Goal: Transaction & Acquisition: Purchase product/service

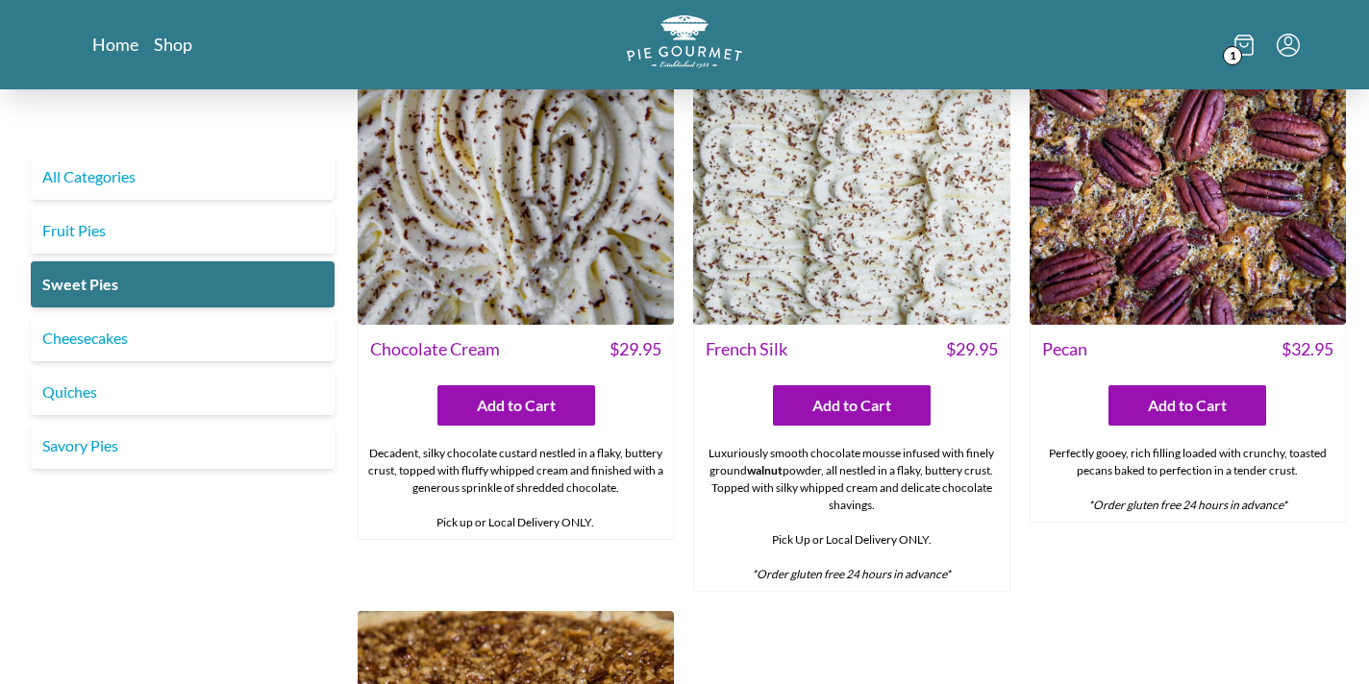
scroll to position [691, 0]
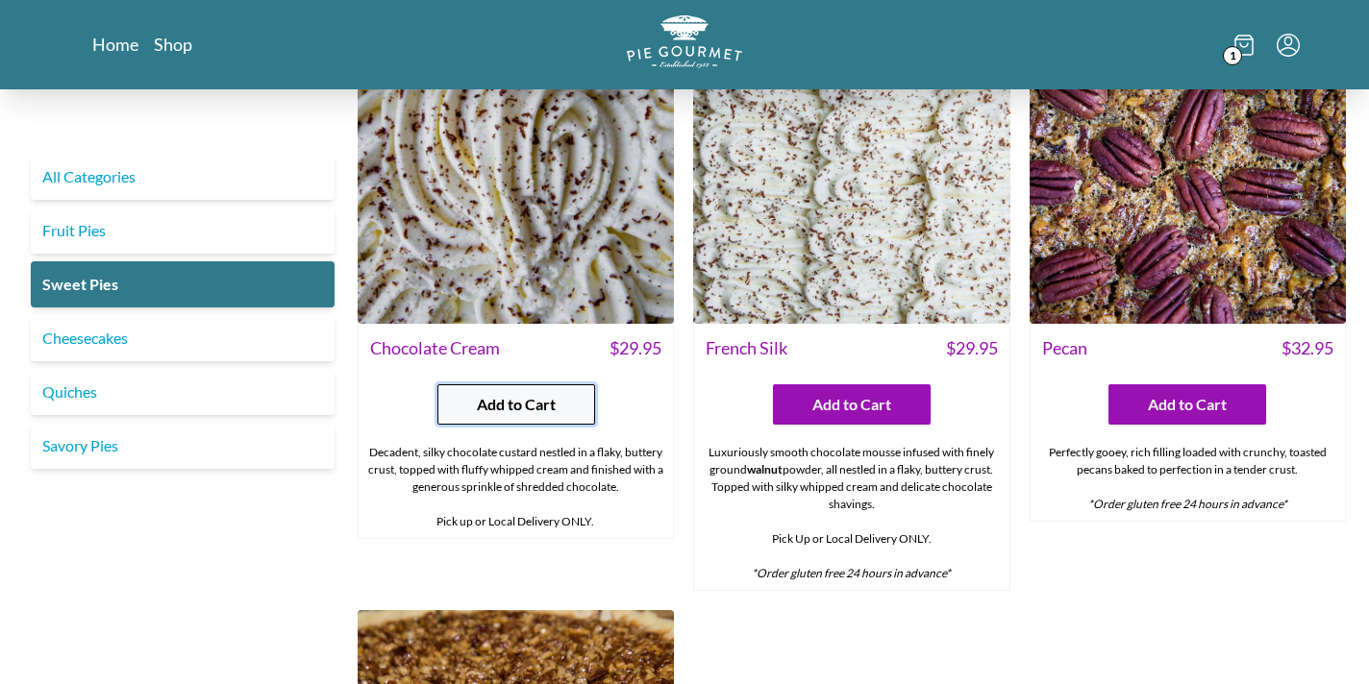
click at [543, 406] on span "Add to Cart" at bounding box center [516, 404] width 79 height 23
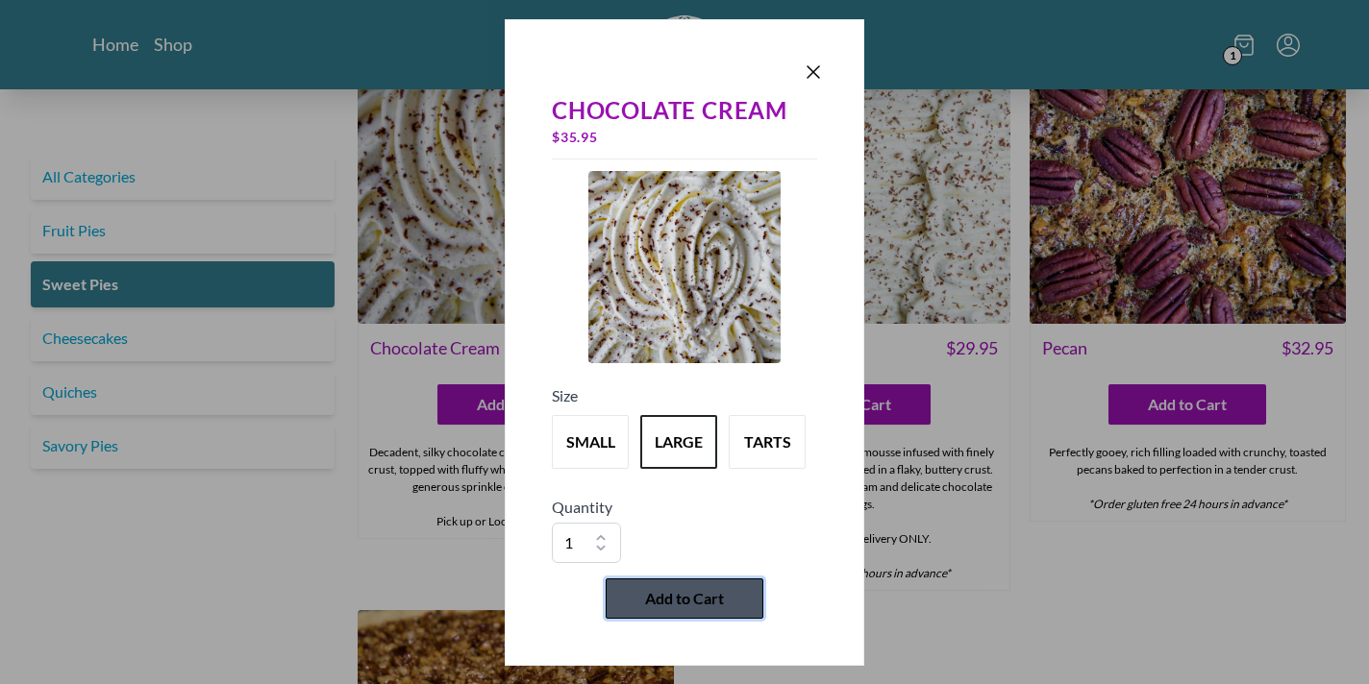
click at [712, 612] on button "Add to Cart" at bounding box center [685, 599] width 158 height 40
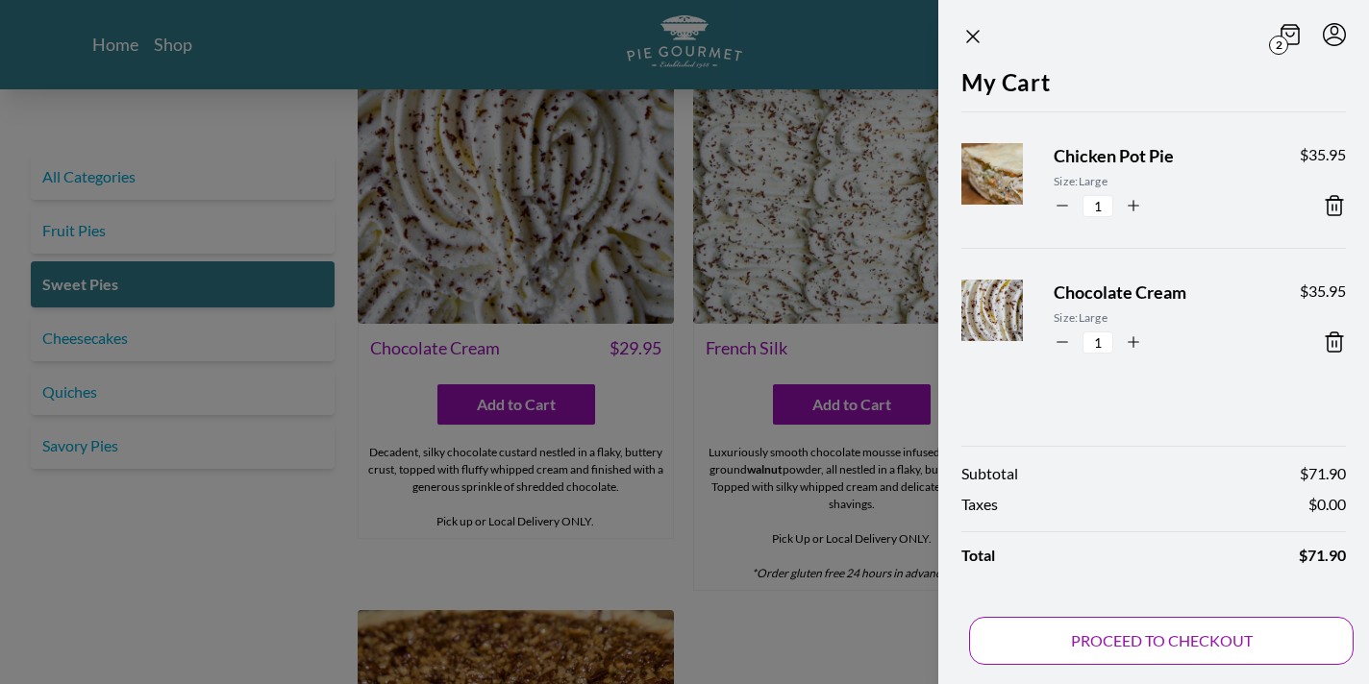
click at [1147, 645] on button "PROCEED TO CHECKOUT" at bounding box center [1161, 641] width 384 height 48
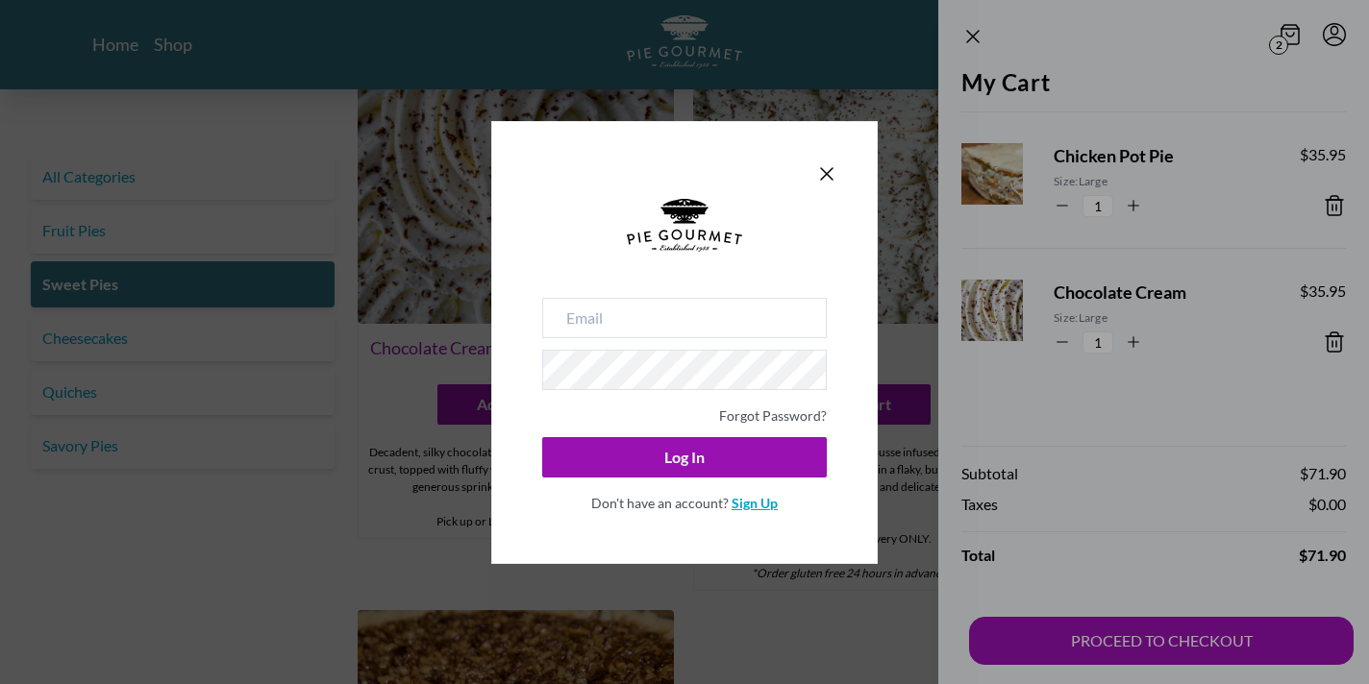
click at [735, 502] on link "Sign Up" at bounding box center [754, 503] width 46 height 16
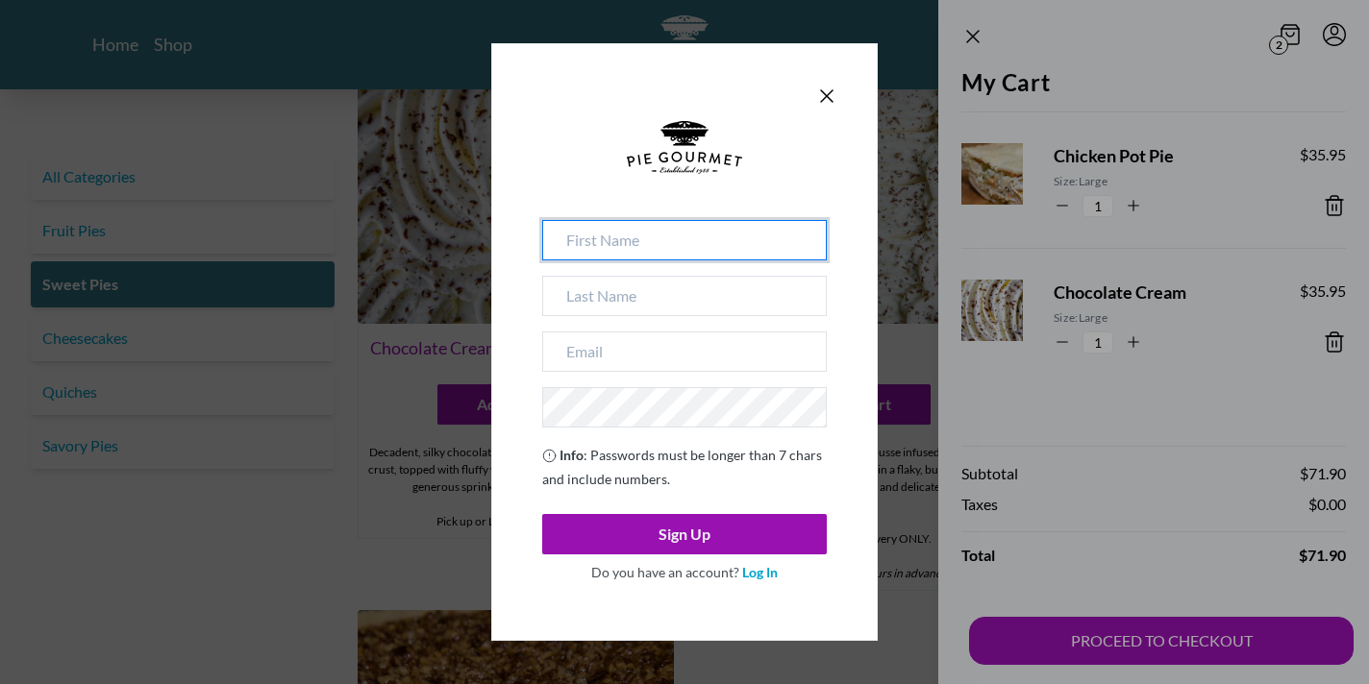
click at [692, 252] on input at bounding box center [684, 240] width 285 height 40
type input "[PERSON_NAME]"
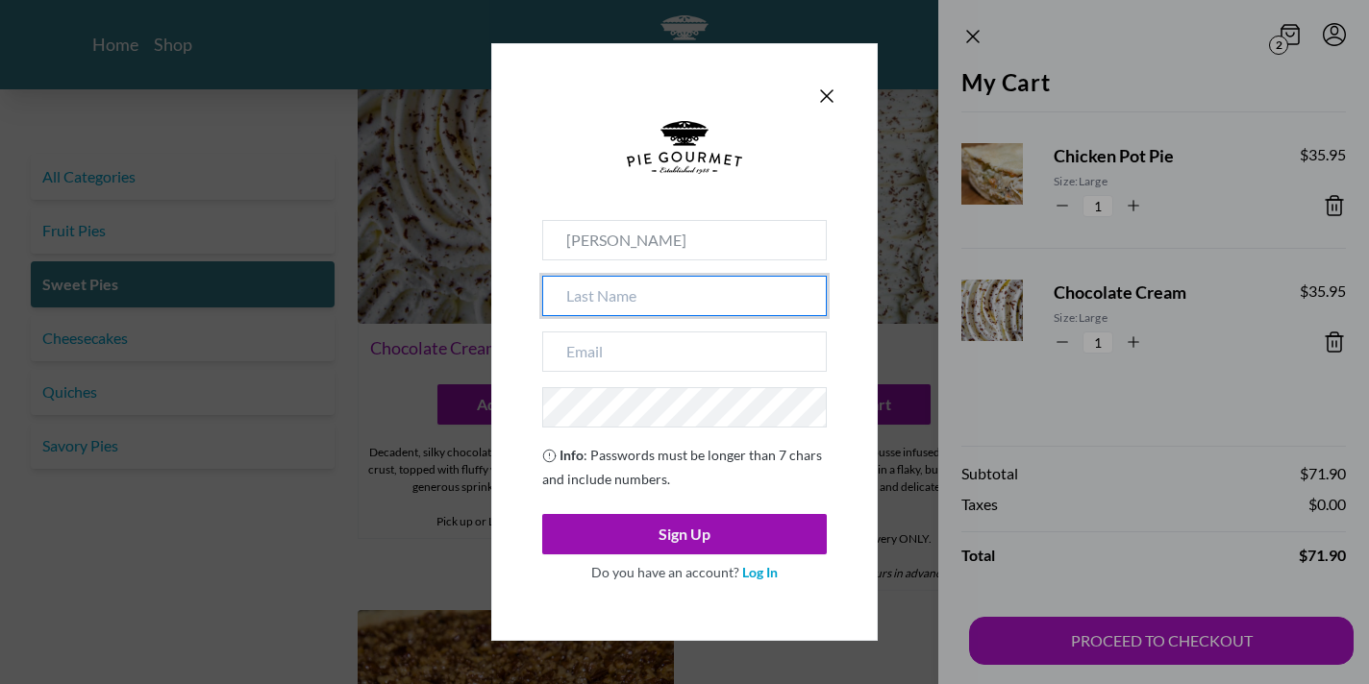
click at [676, 286] on input at bounding box center [684, 296] width 285 height 40
type input "[PERSON_NAME]"
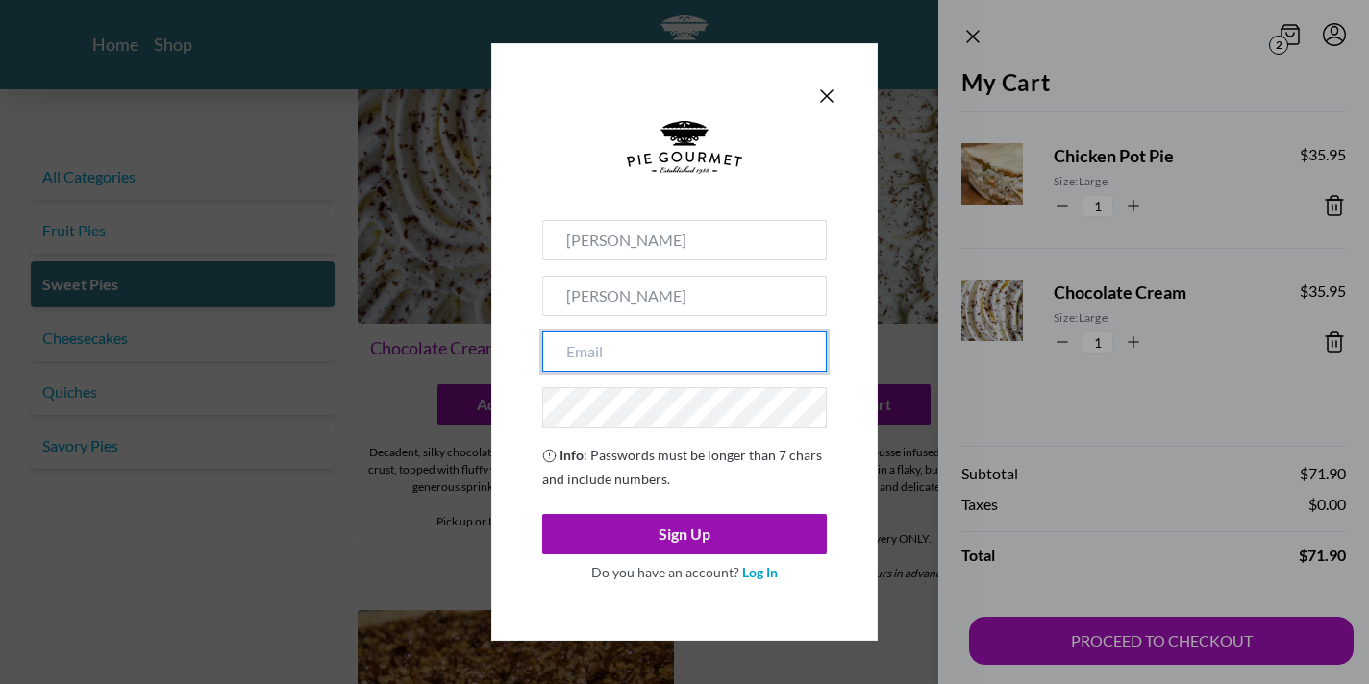
click at [641, 372] on input "email" at bounding box center [684, 352] width 285 height 40
type input "aepstein17@gmail.com"
click at [644, 437] on div "Alison Epstein aepstein17@gmail.com Info : Passwords must be longer than 7 char…" at bounding box center [684, 405] width 285 height 370
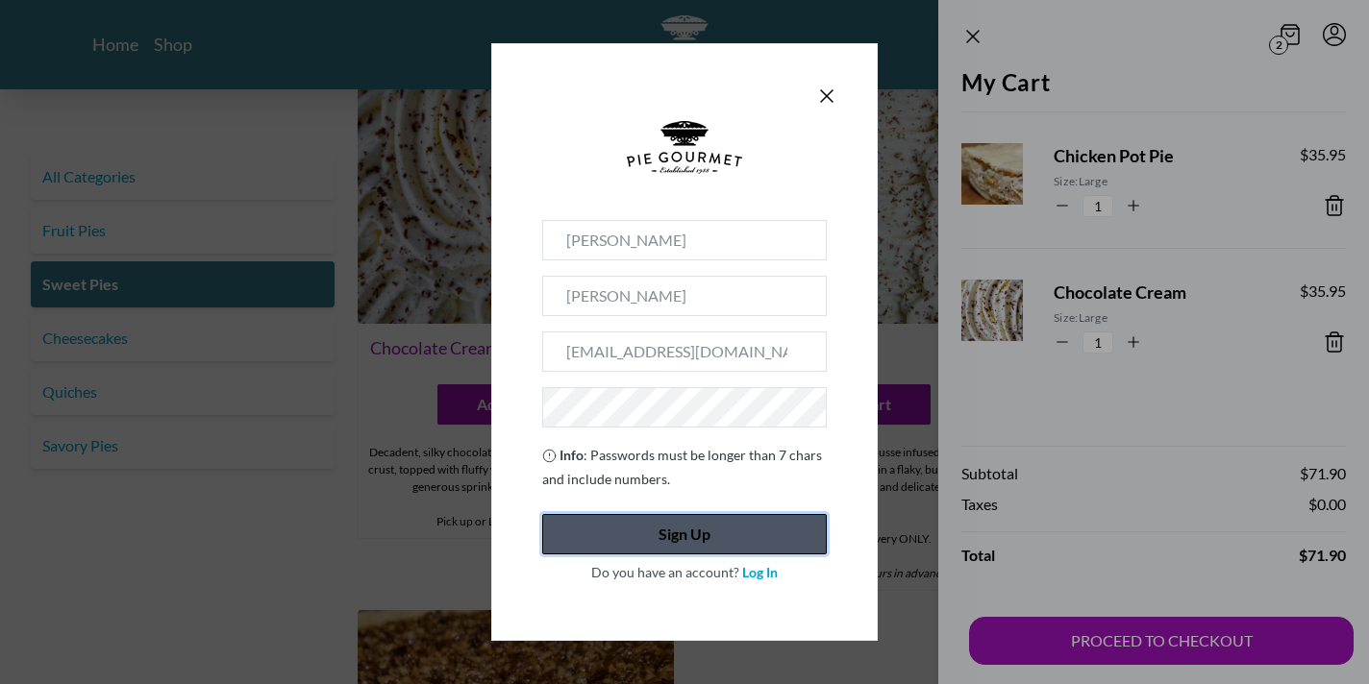
click at [695, 542] on button "Sign Up" at bounding box center [684, 534] width 285 height 40
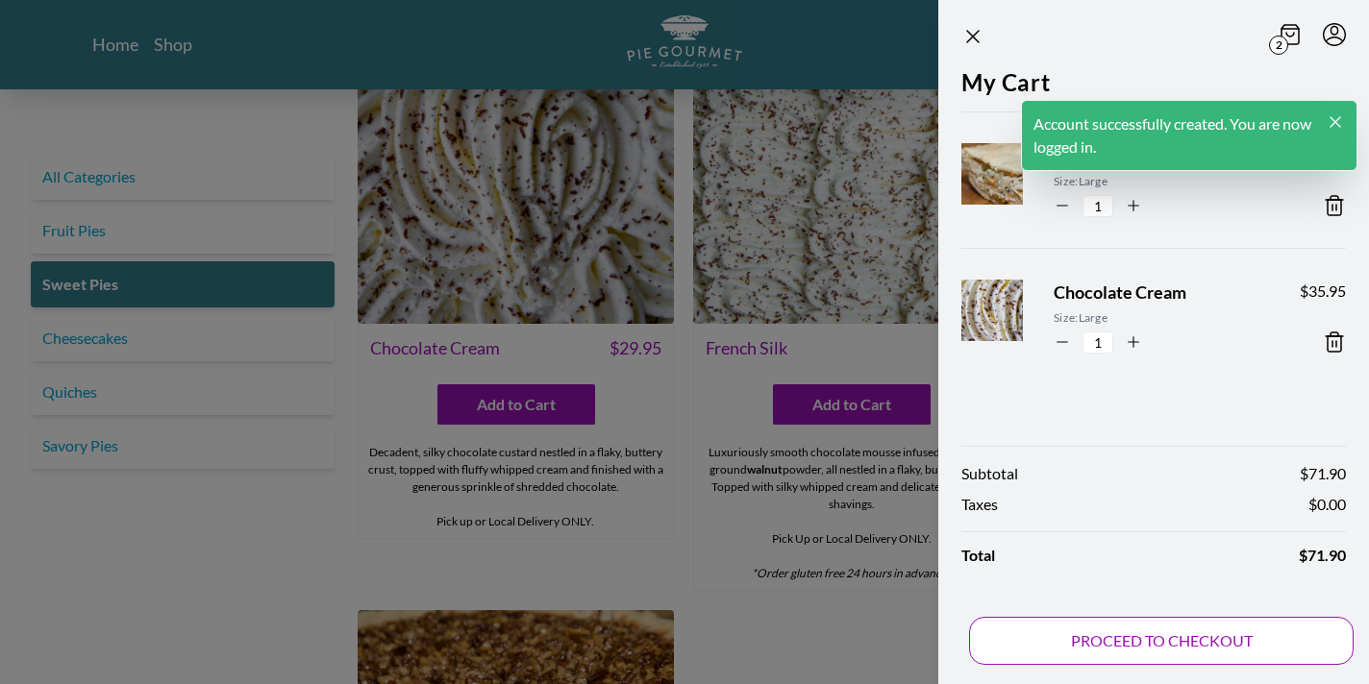
click at [1206, 635] on button "PROCEED TO CHECKOUT" at bounding box center [1161, 641] width 384 height 48
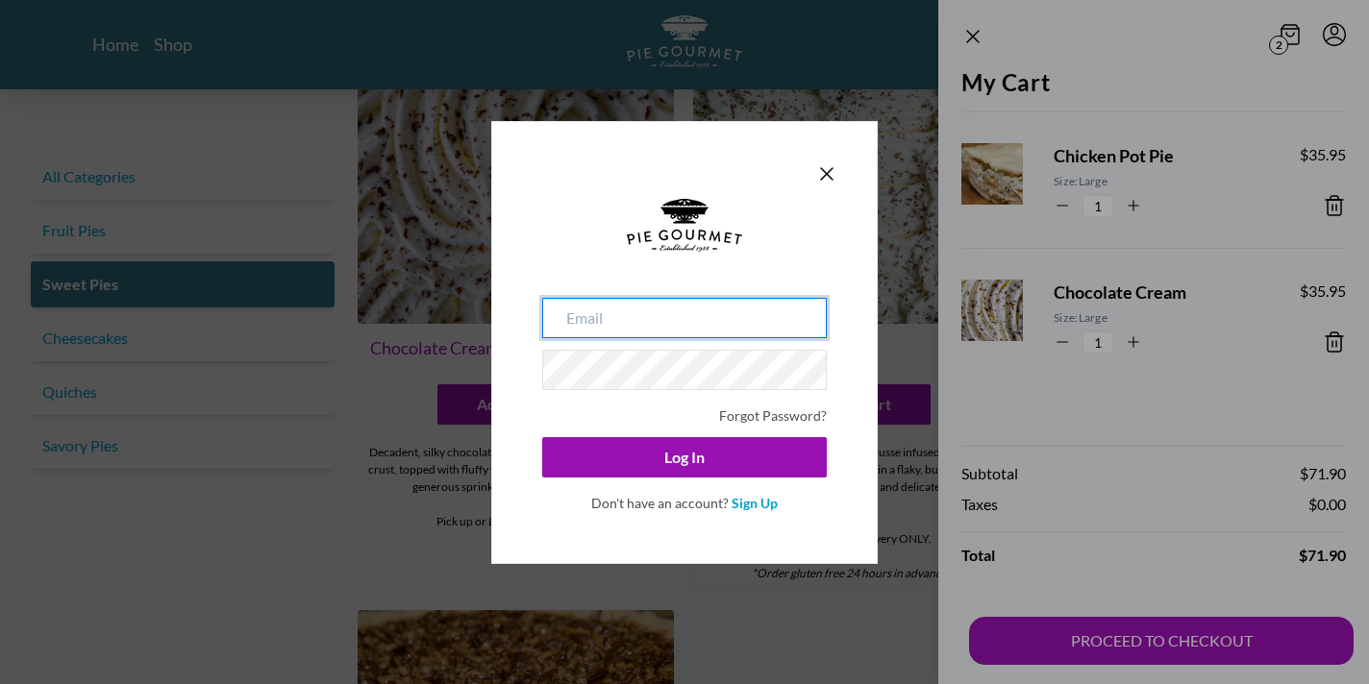
click at [715, 318] on input "email" at bounding box center [684, 318] width 285 height 40
type input "aepstein17@gmail.com"
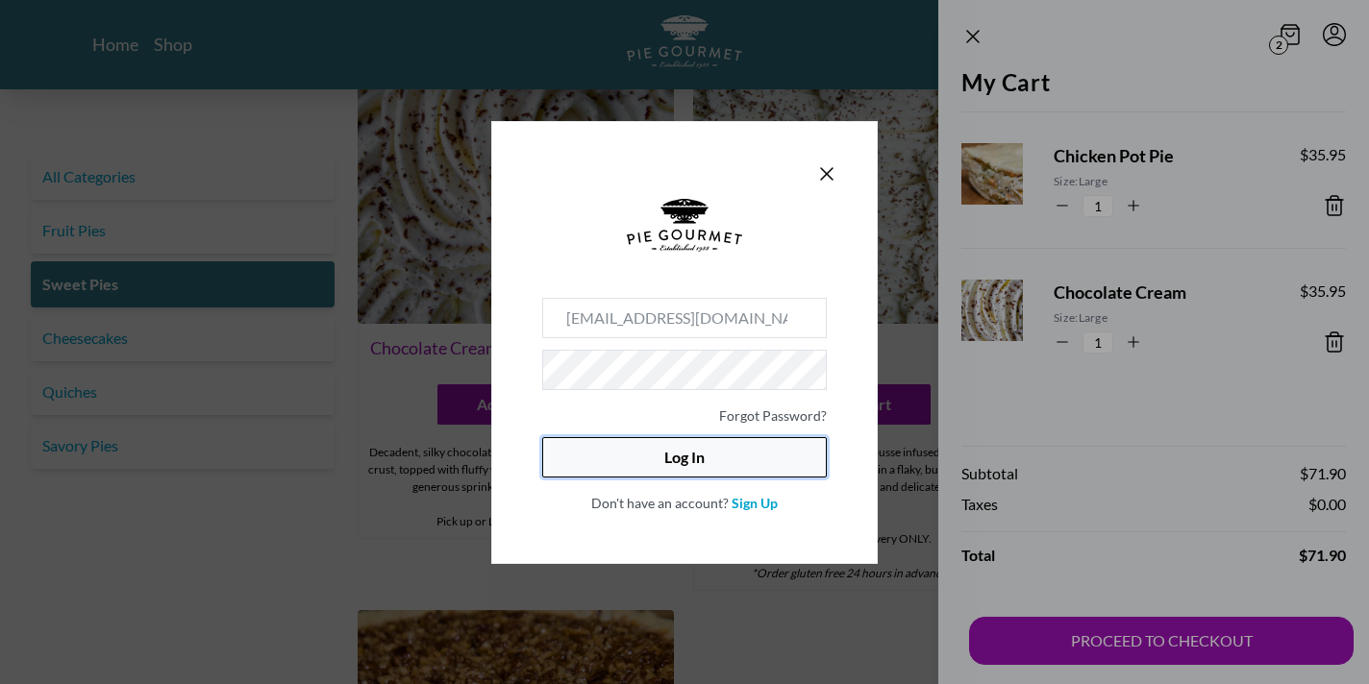
click at [702, 461] on button "Log In" at bounding box center [684, 457] width 285 height 40
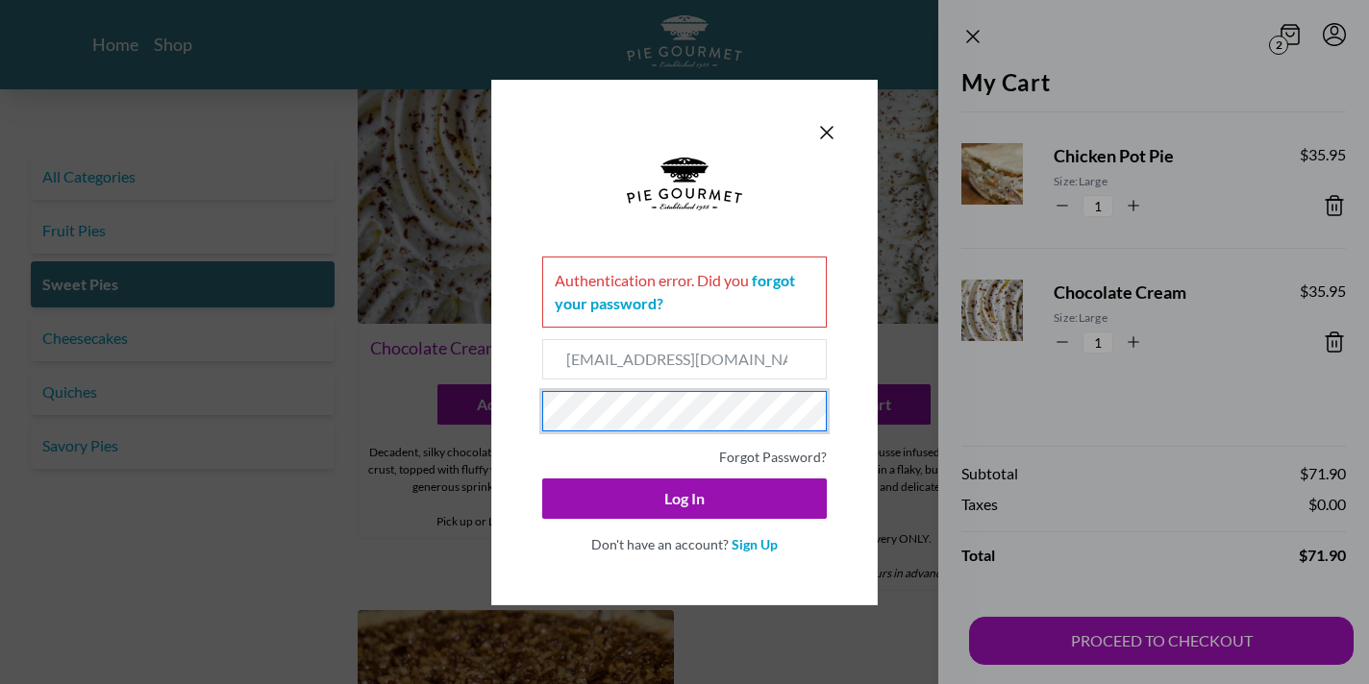
click at [520, 363] on div "Authentication error . Did you forgot your password? aepstein17@gmail.com Forgo…" at bounding box center [684, 343] width 386 height 526
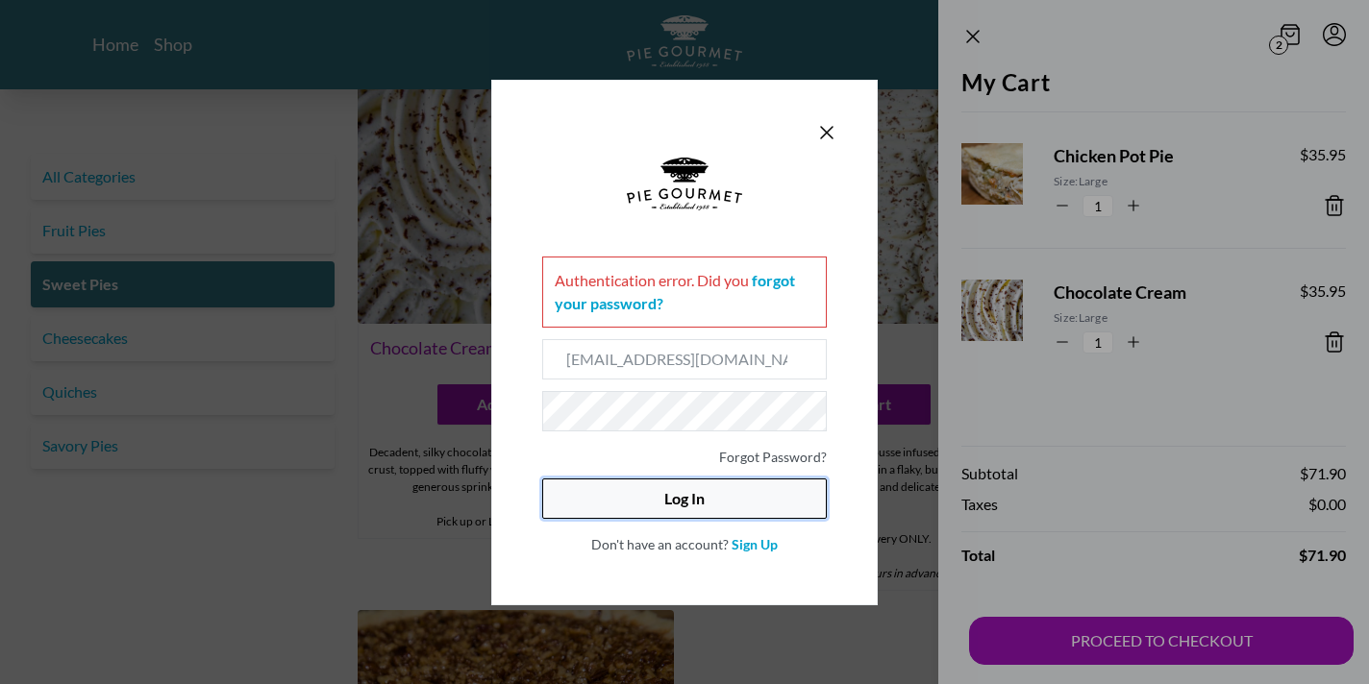
click at [637, 505] on button "Log In" at bounding box center [684, 499] width 285 height 40
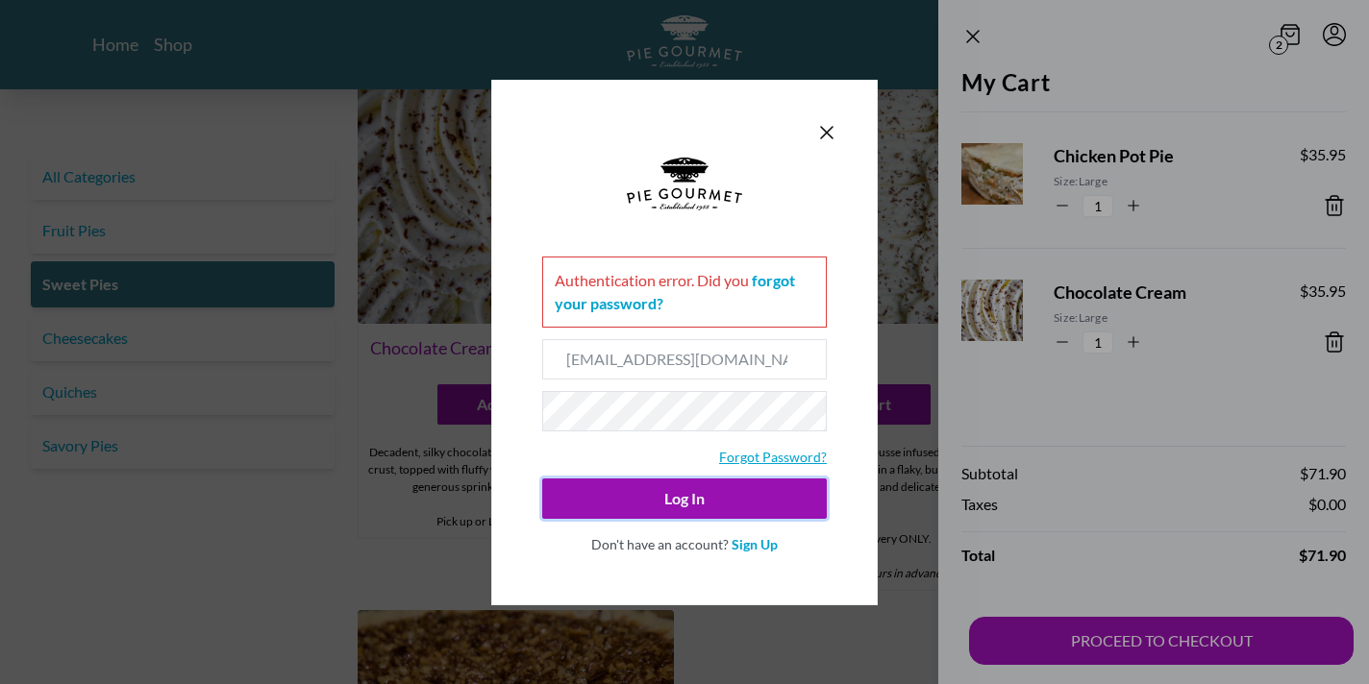
click at [774, 457] on link "Forgot Password?" at bounding box center [773, 457] width 108 height 16
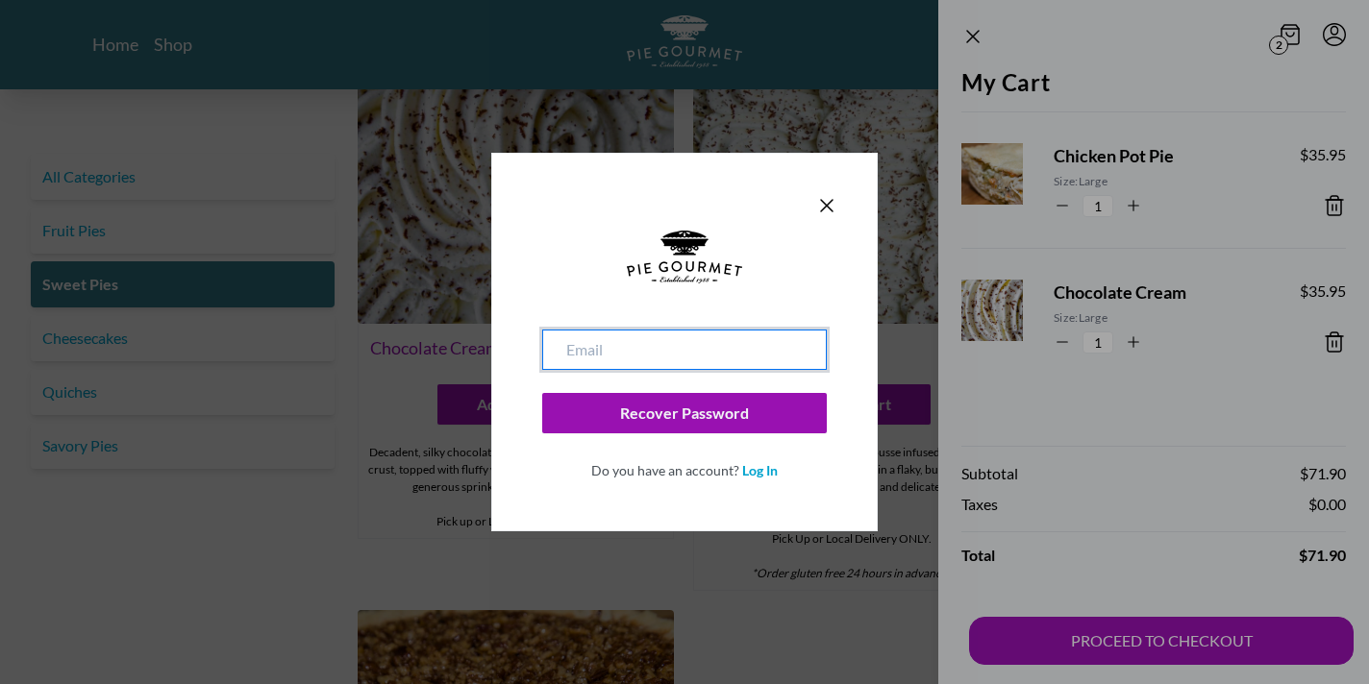
click at [745, 339] on input "email" at bounding box center [684, 350] width 285 height 40
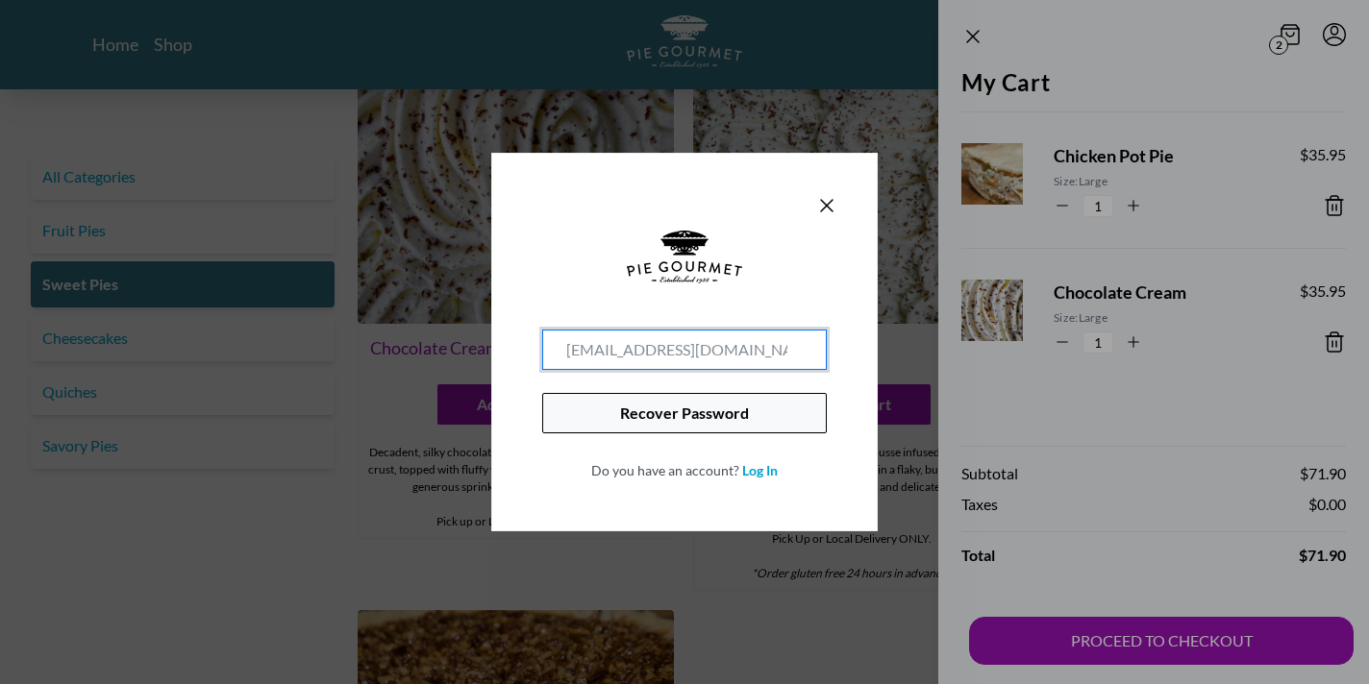
type input "aepstein17@gmail.com"
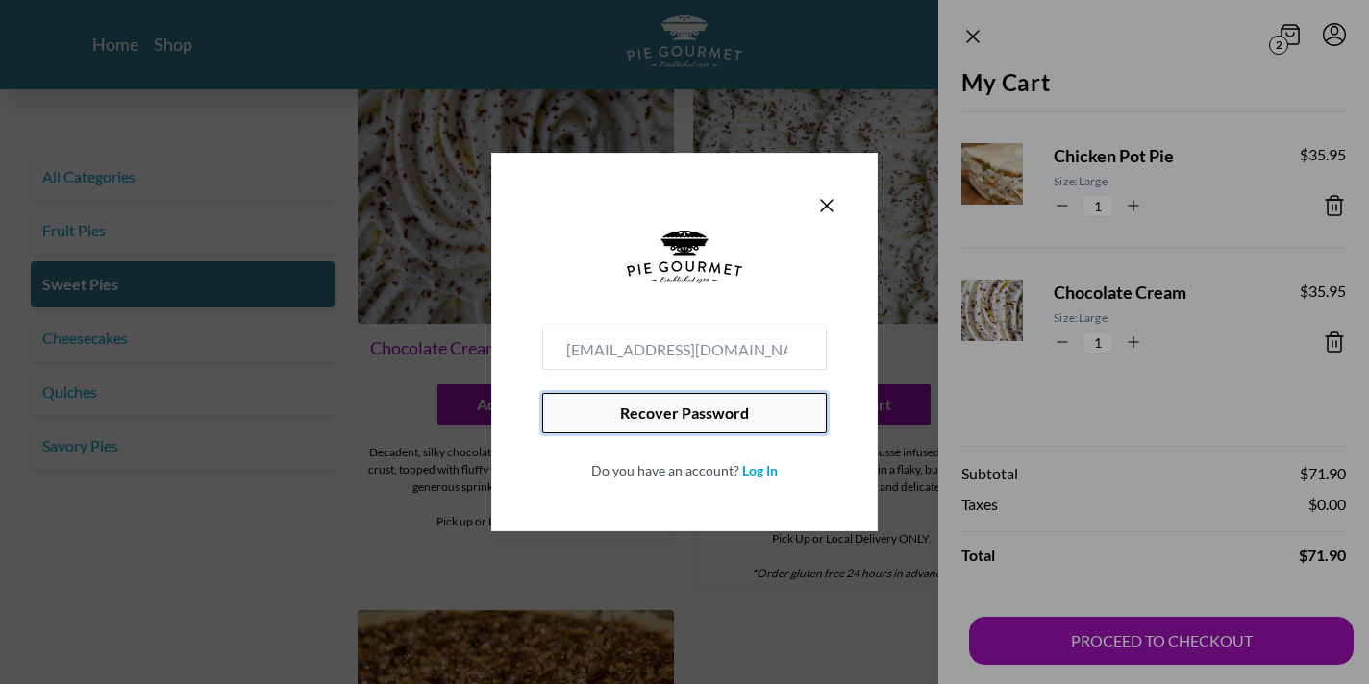
click at [724, 417] on button "Recover Password" at bounding box center [684, 413] width 285 height 40
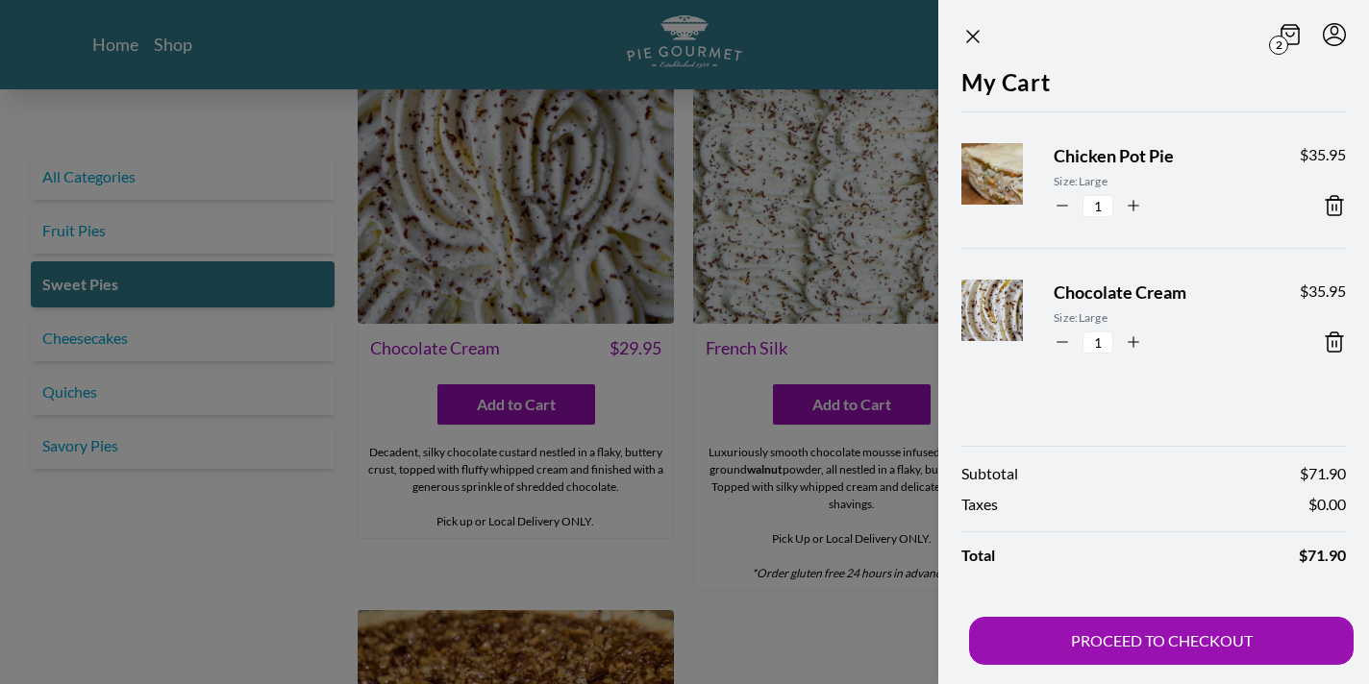
click at [970, 54] on header "2" at bounding box center [1153, 32] width 431 height 65
click at [970, 6] on header "2" at bounding box center [1153, 32] width 431 height 65
click at [975, 35] on icon "Close panel" at bounding box center [973, 37] width 12 height 12
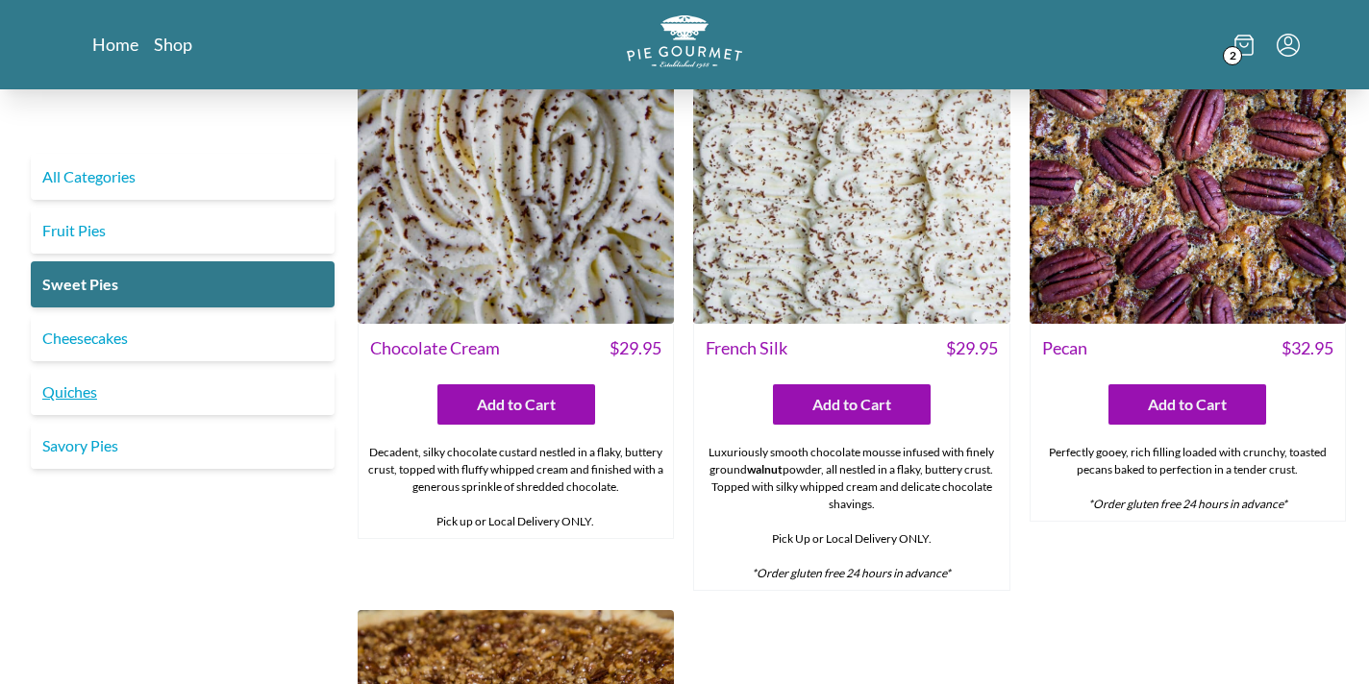
click at [190, 401] on link "Quiches" at bounding box center [183, 392] width 304 height 46
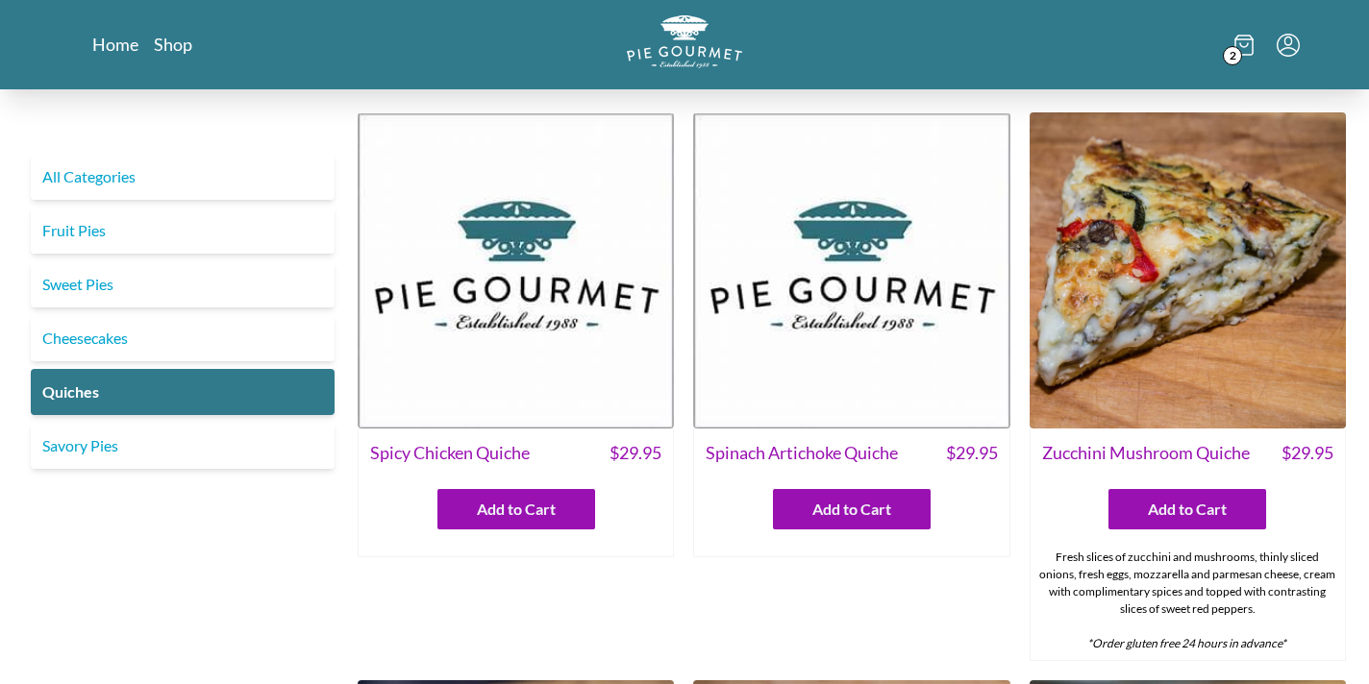
click at [1237, 46] on span "2" at bounding box center [1232, 55] width 19 height 19
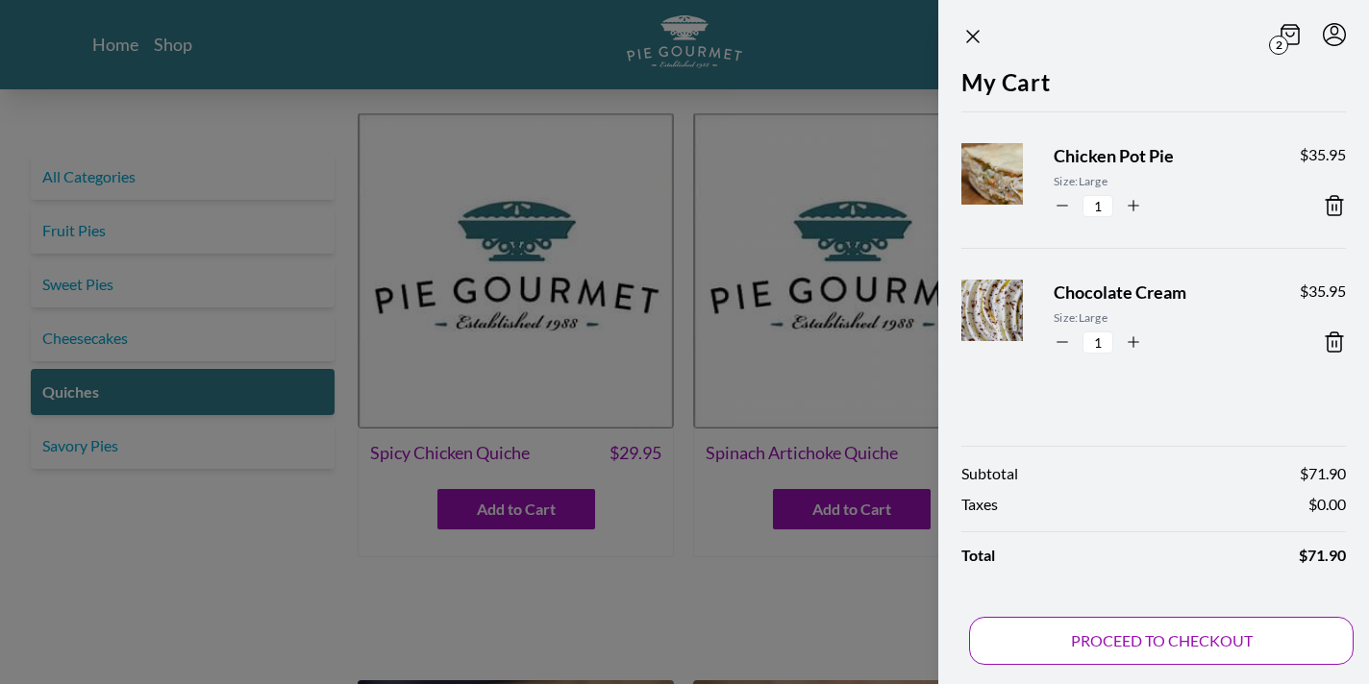
click at [1234, 646] on button "PROCEED TO CHECKOUT" at bounding box center [1161, 641] width 384 height 48
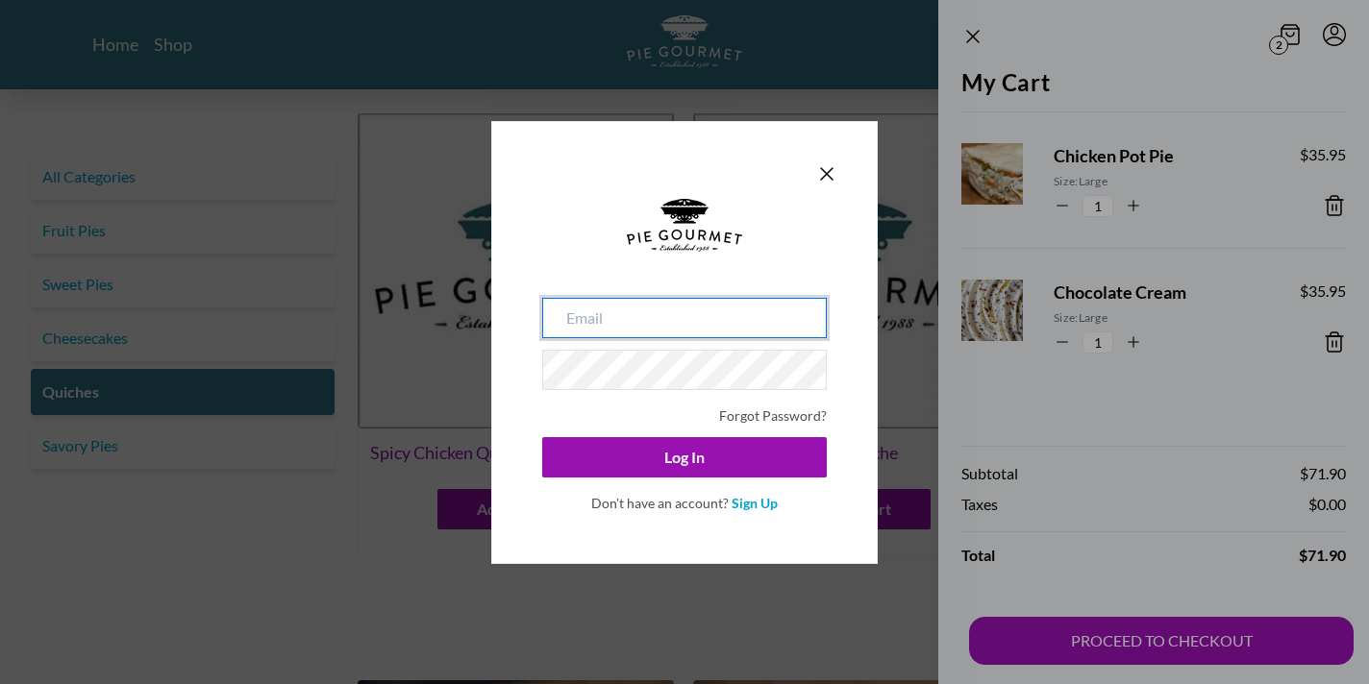
click at [823, 316] on input "email" at bounding box center [684, 318] width 285 height 40
type input "aepstein17@gmail.com"
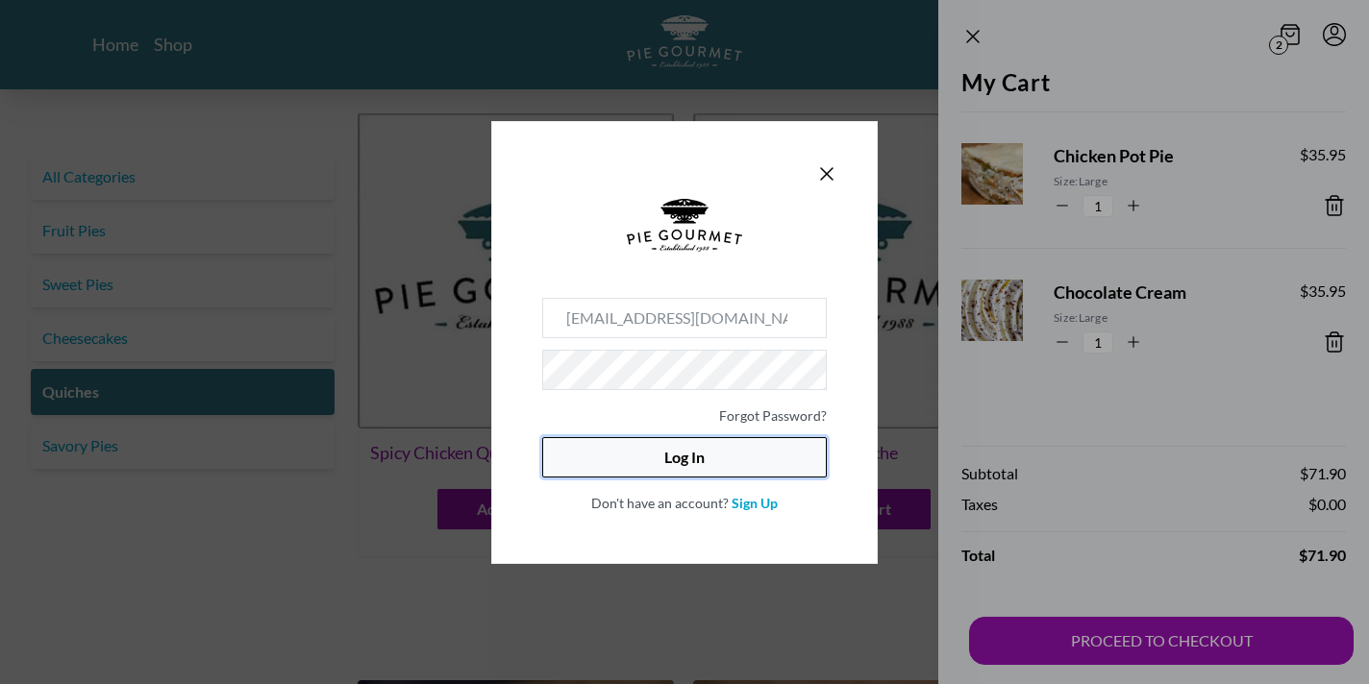
click at [746, 458] on button "Log In" at bounding box center [684, 457] width 285 height 40
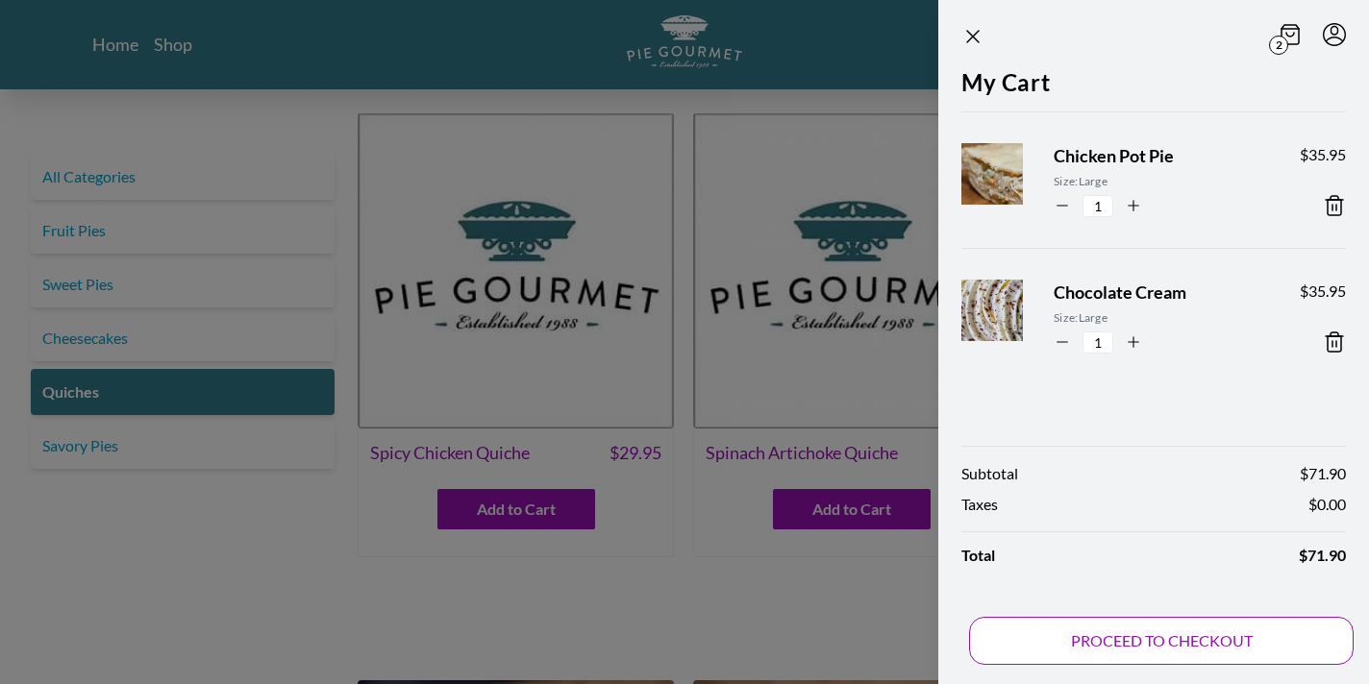
click at [1113, 656] on button "PROCEED TO CHECKOUT" at bounding box center [1161, 641] width 384 height 48
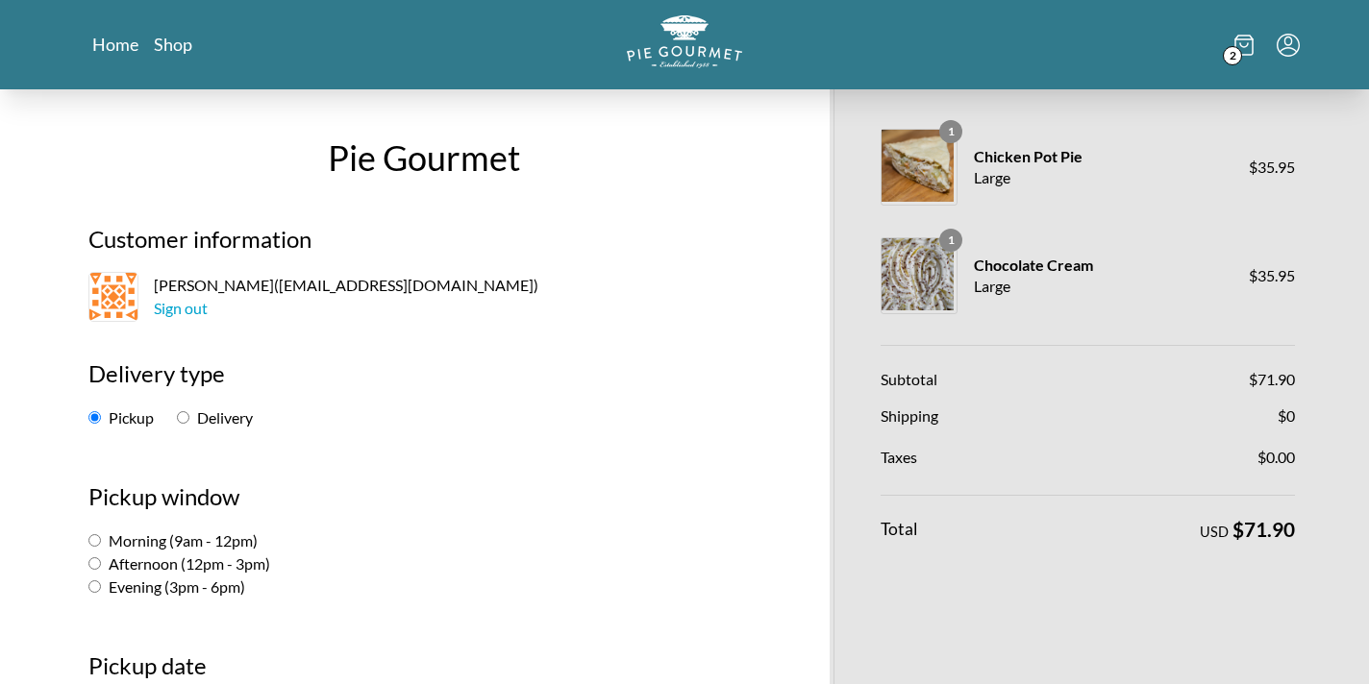
click at [185, 418] on input "Delivery" at bounding box center [183, 417] width 12 height 12
radio input "true"
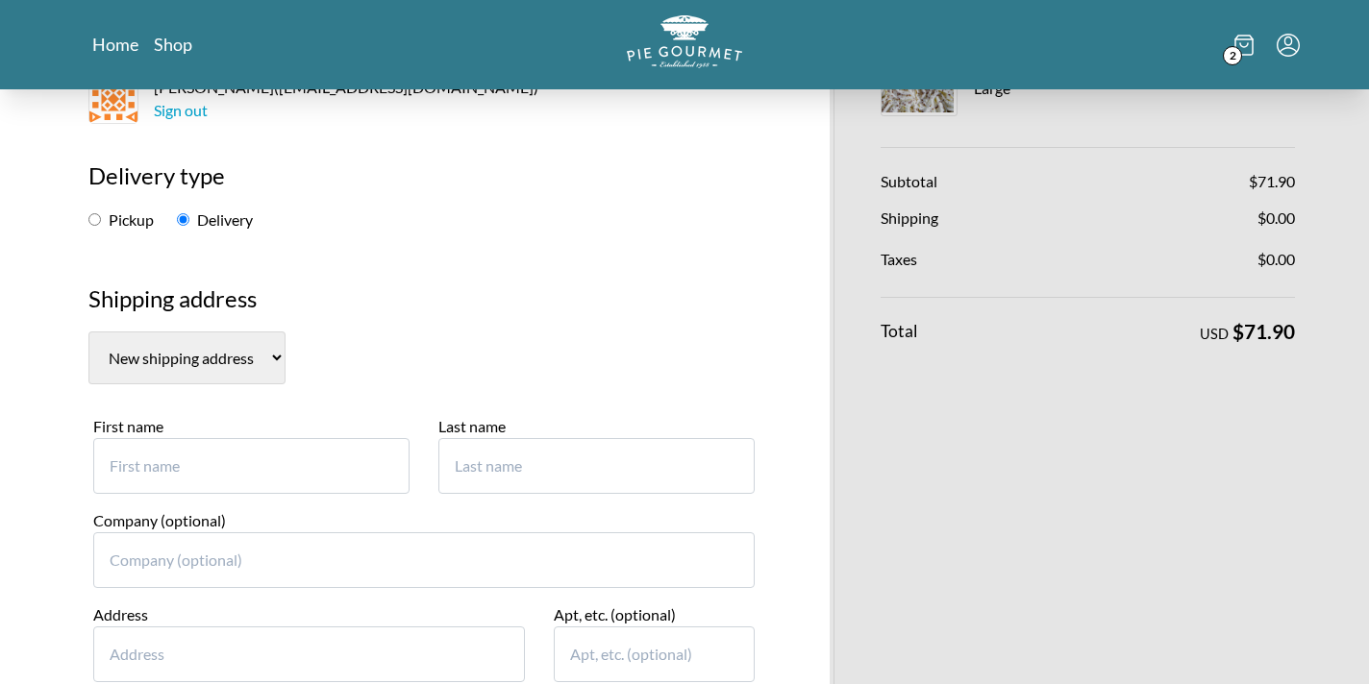
scroll to position [255, 0]
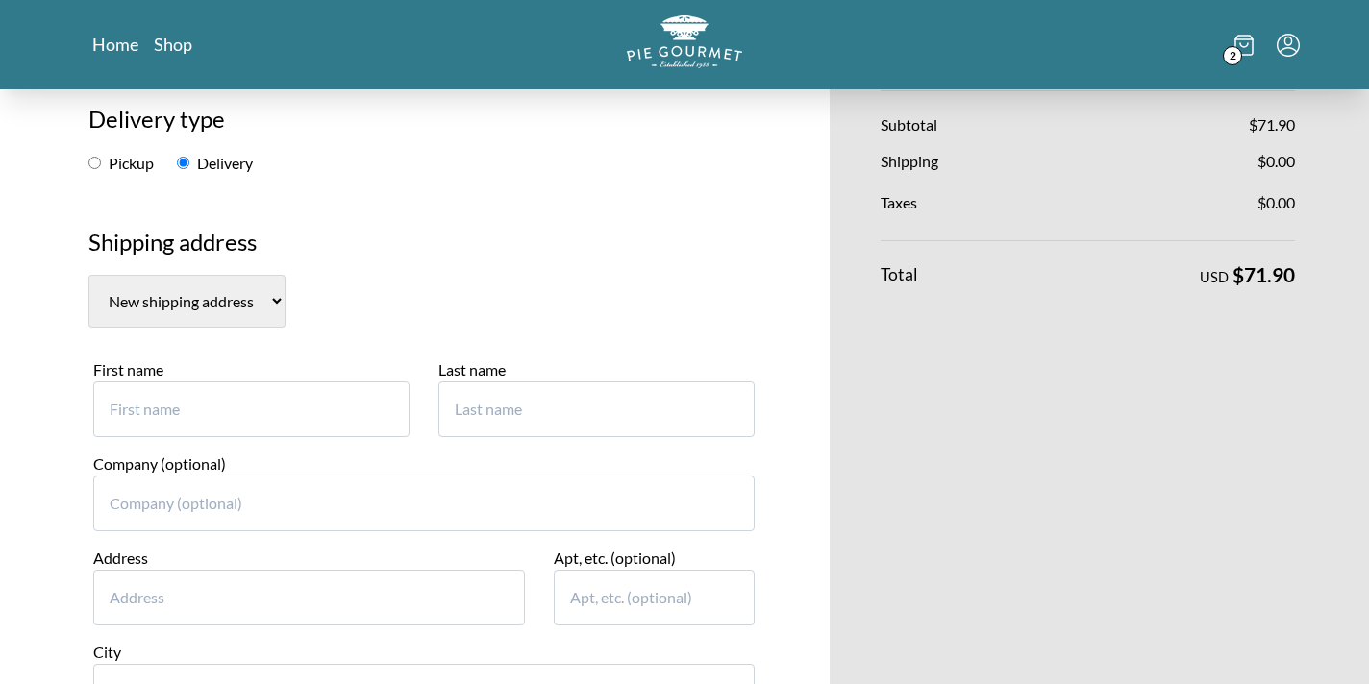
click at [188, 413] on input "First name" at bounding box center [251, 410] width 316 height 56
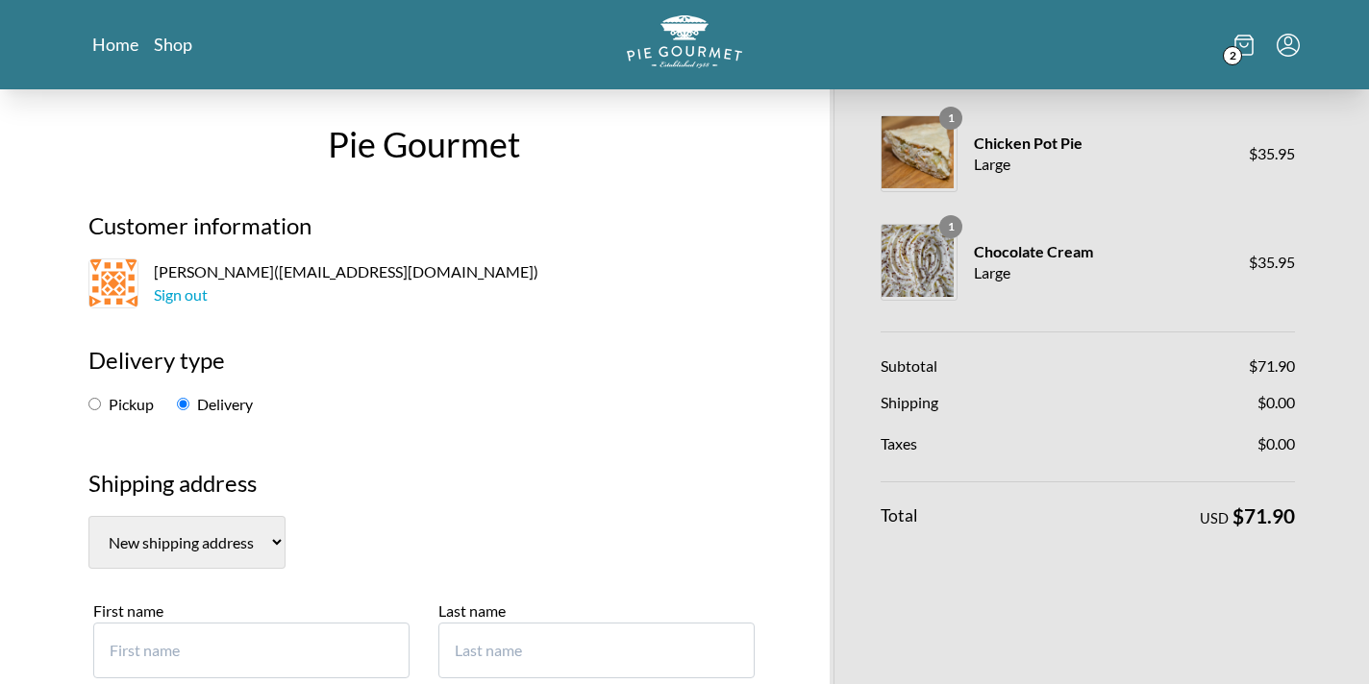
scroll to position [11, 0]
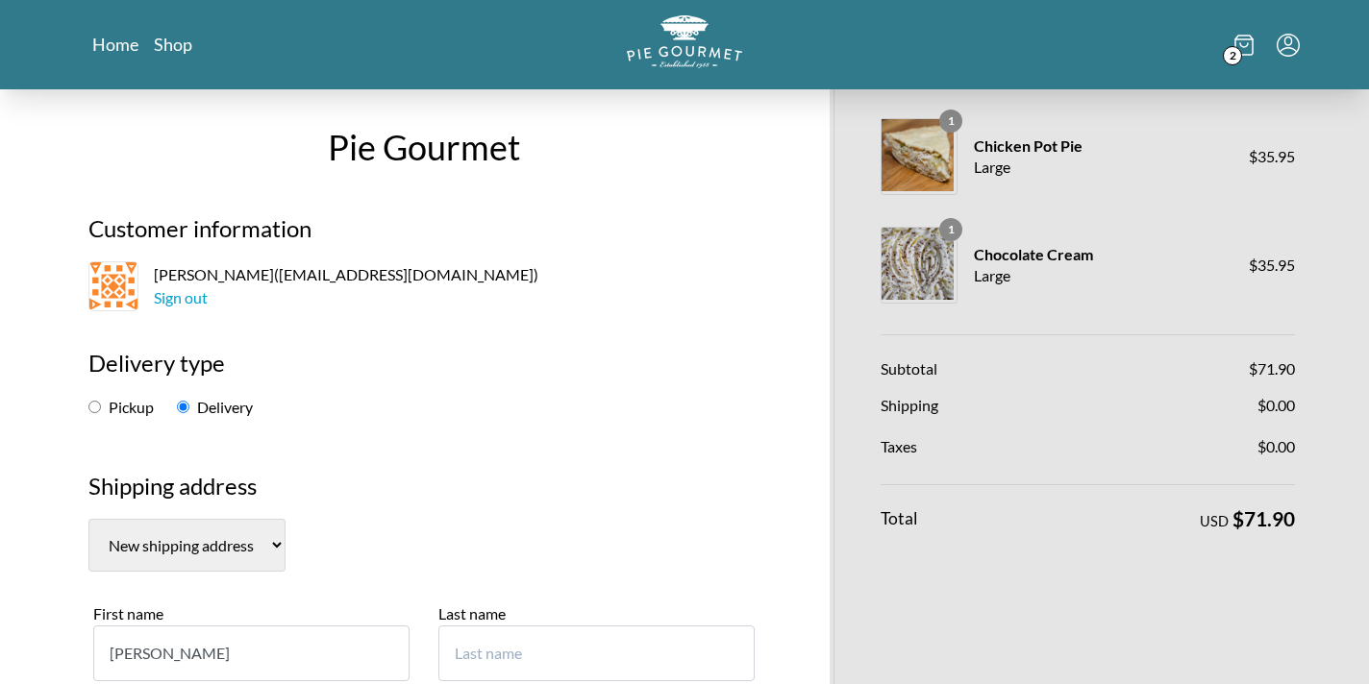
type input "Gail"
click at [496, 640] on input "Last name" at bounding box center [596, 654] width 316 height 56
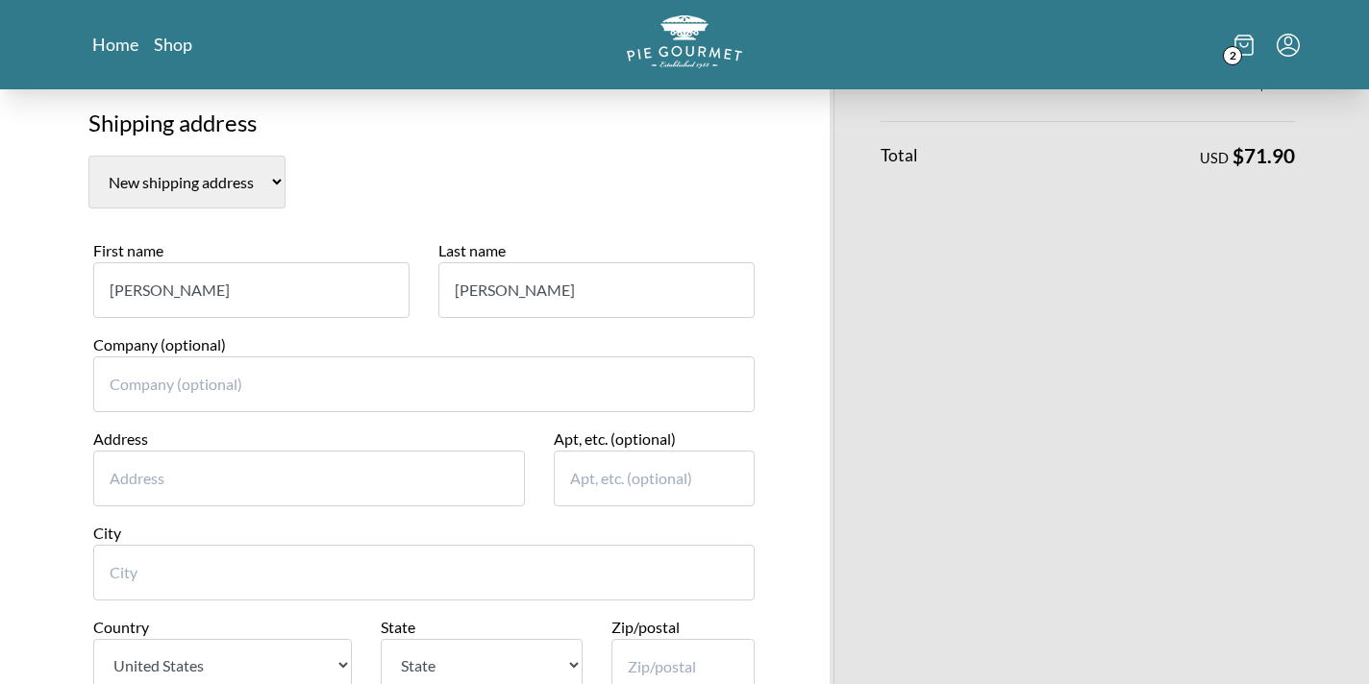
scroll to position [413, 0]
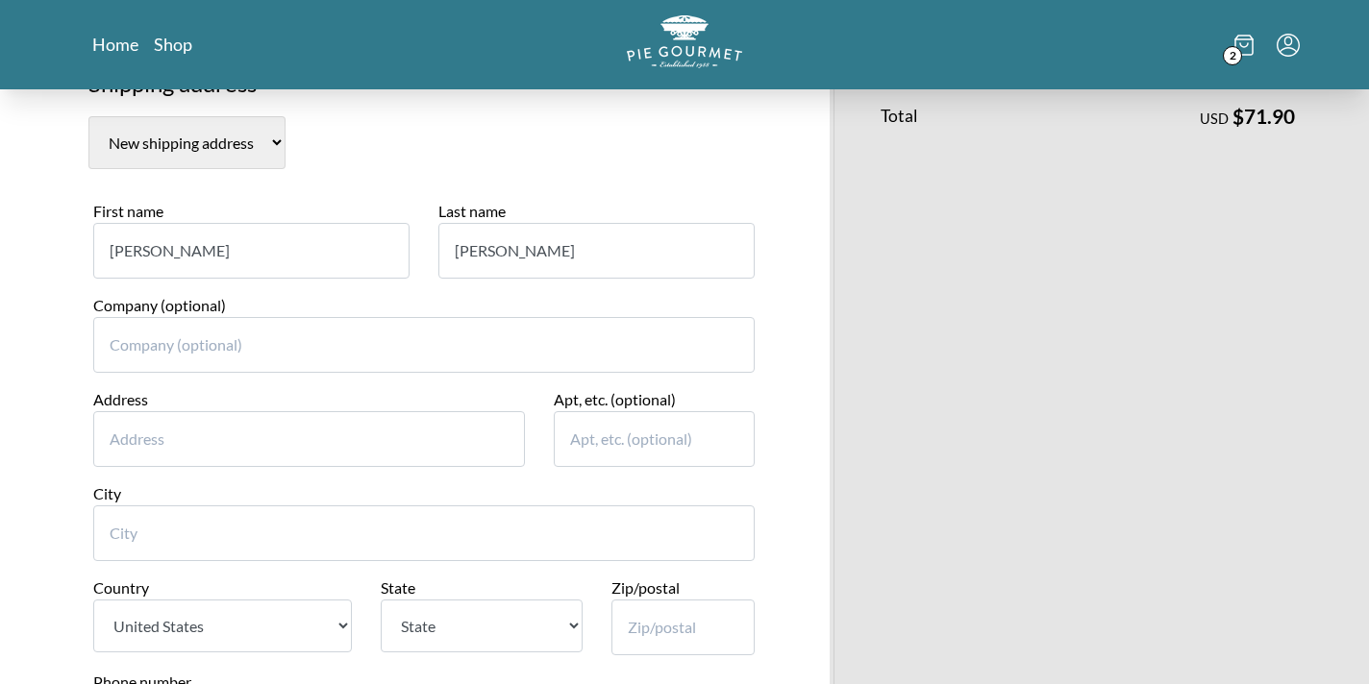
type input "Brodfuehrer"
click at [363, 445] on input "Address" at bounding box center [309, 439] width 432 height 56
type input "439 West Court NW"
click at [279, 540] on input "City" at bounding box center [423, 534] width 661 height 56
type input "Vienna"
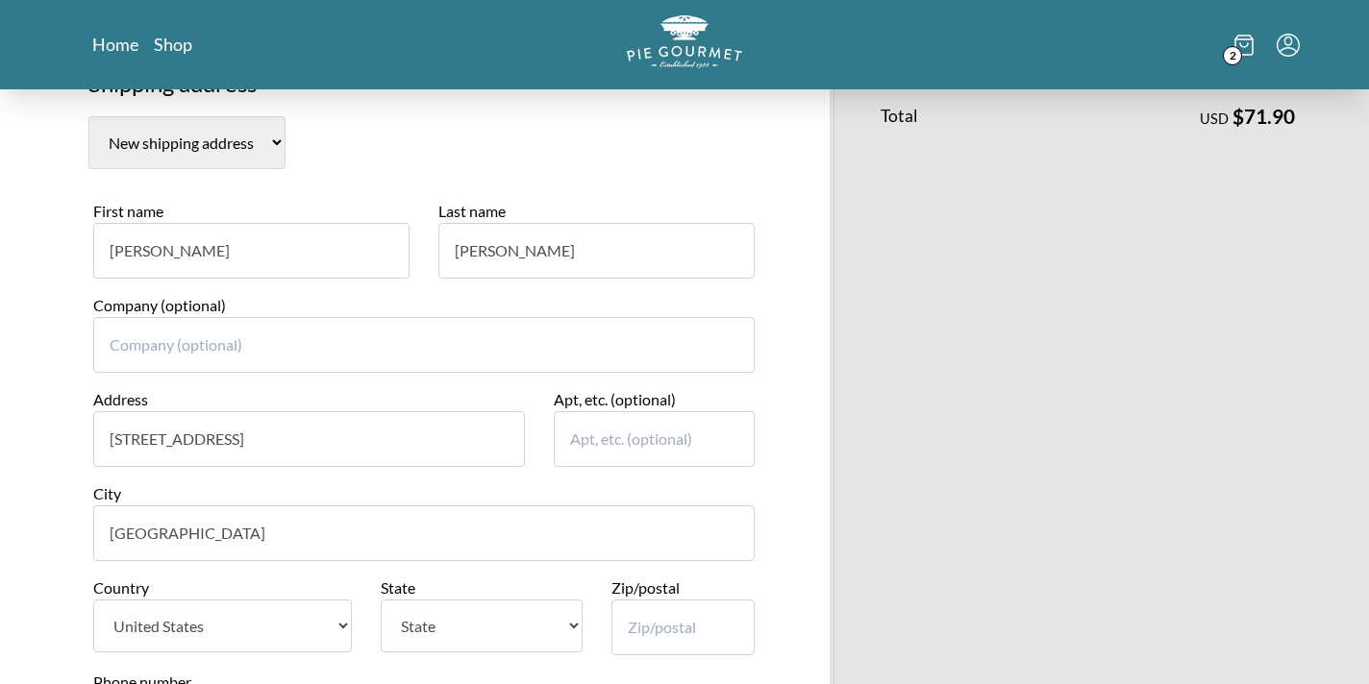
click at [524, 649] on select "State Alabama Alaska Arizona Arkansas California Colorado Connecticut Delaware …" at bounding box center [481, 626] width 201 height 53
select select "VA"
click at [381, 600] on select "State Alabama Alaska Arizona Arkansas California Colorado Connecticut Delaware …" at bounding box center [481, 626] width 201 height 53
click at [650, 626] on input "Zip/postal" at bounding box center [683, 628] width 144 height 56
click at [746, 615] on input "22180" at bounding box center [683, 628] width 144 height 56
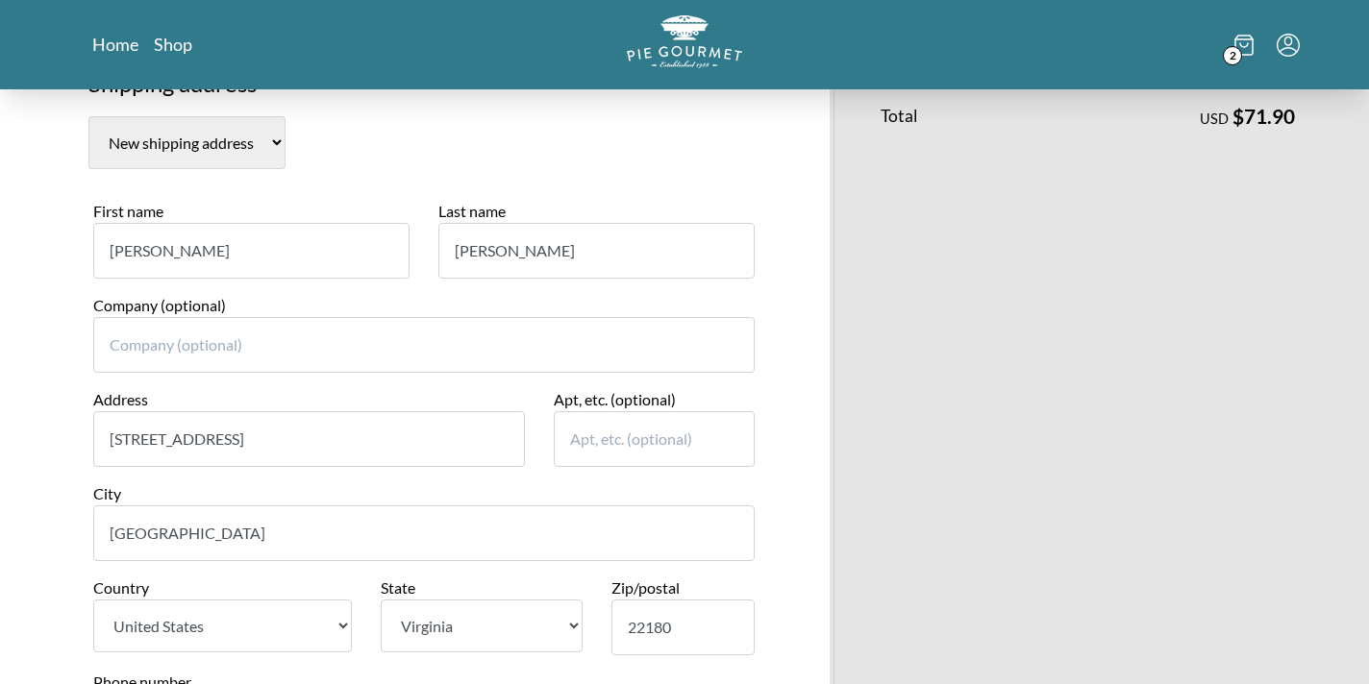
type input "22180"
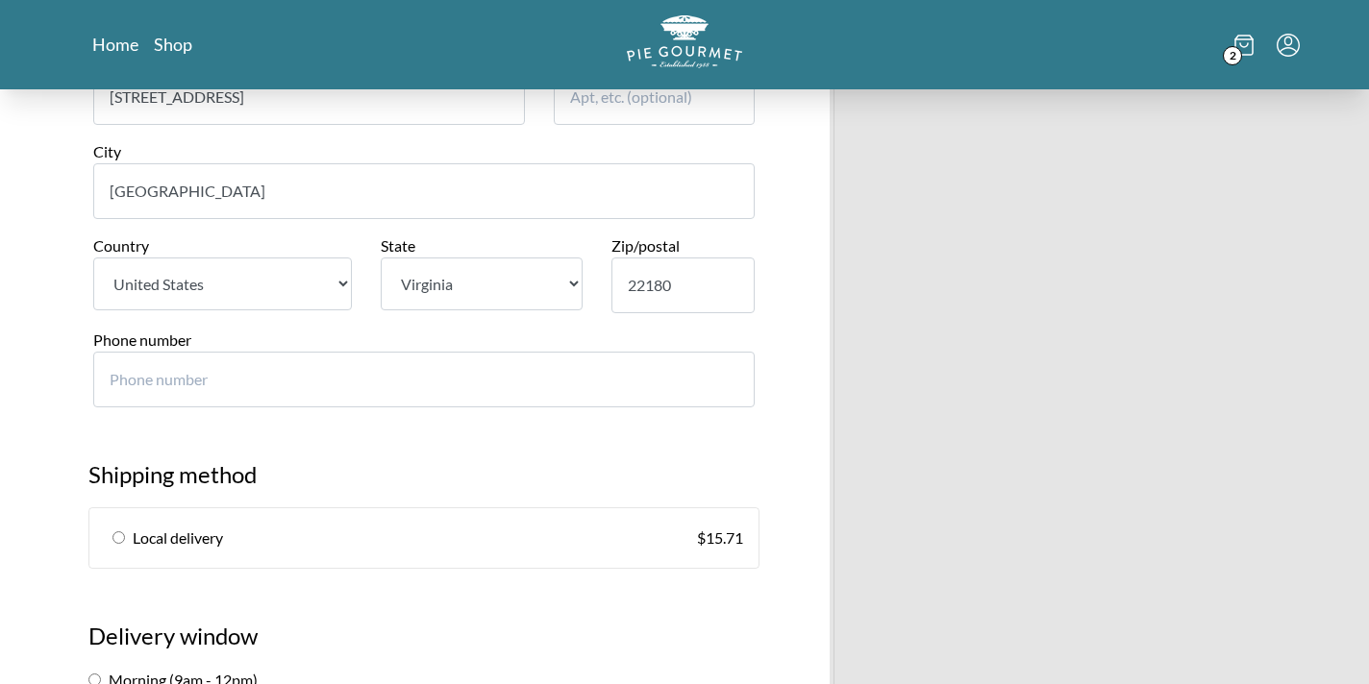
scroll to position [760, 0]
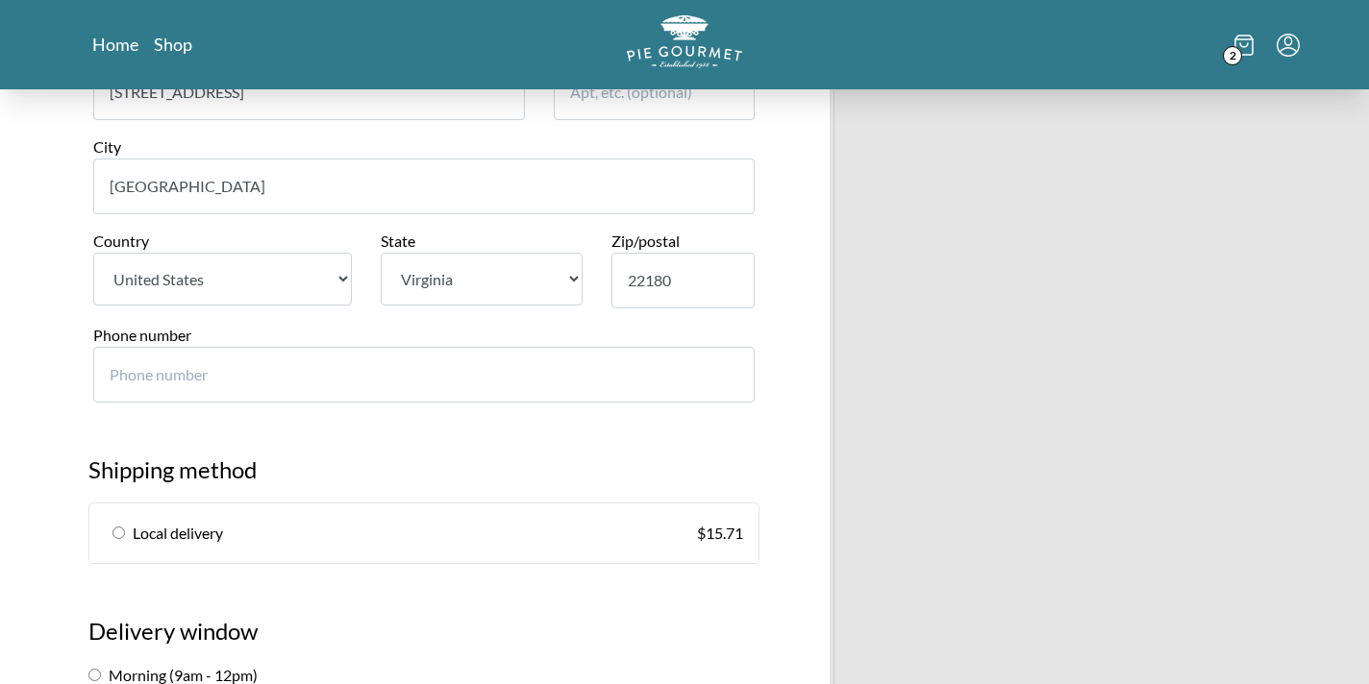
click at [654, 382] on input "Phone number" at bounding box center [423, 375] width 661 height 56
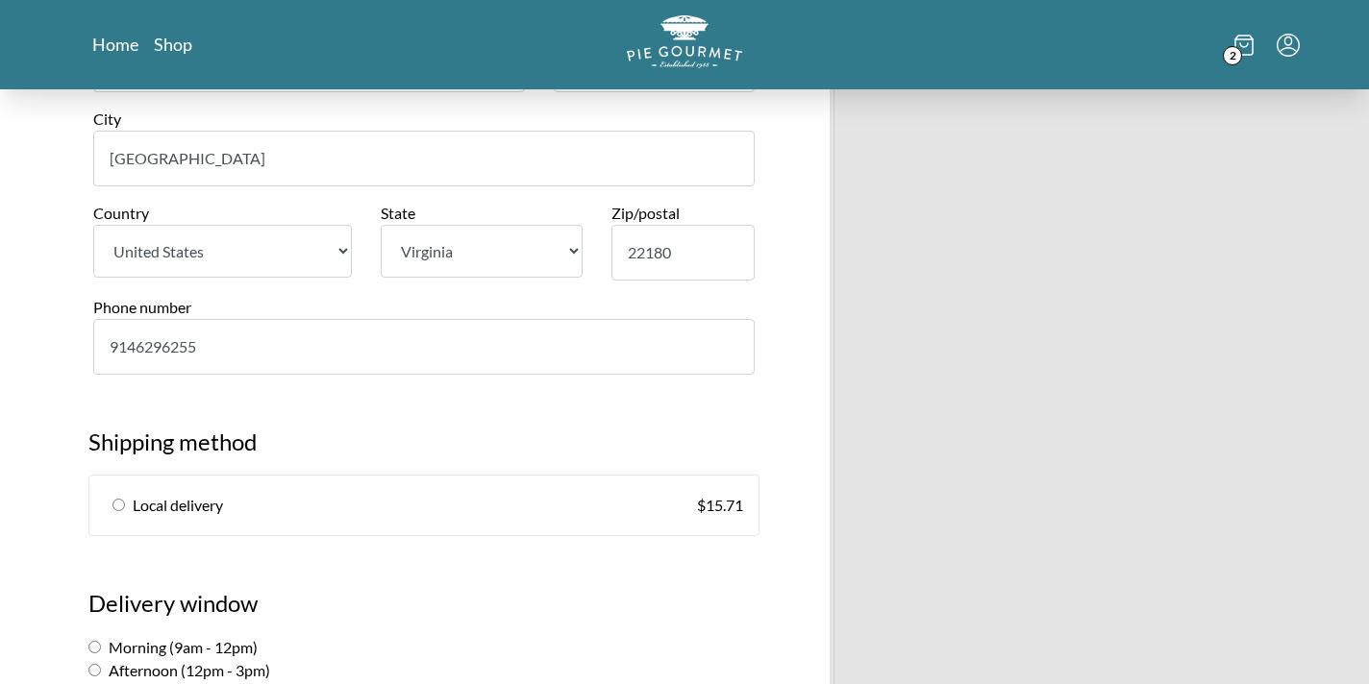
scroll to position [791, 0]
type input "9146296255"
click at [528, 471] on h2 "Shipping method" at bounding box center [423, 447] width 671 height 50
click at [114, 506] on input "radio" at bounding box center [118, 502] width 12 height 12
radio input "true"
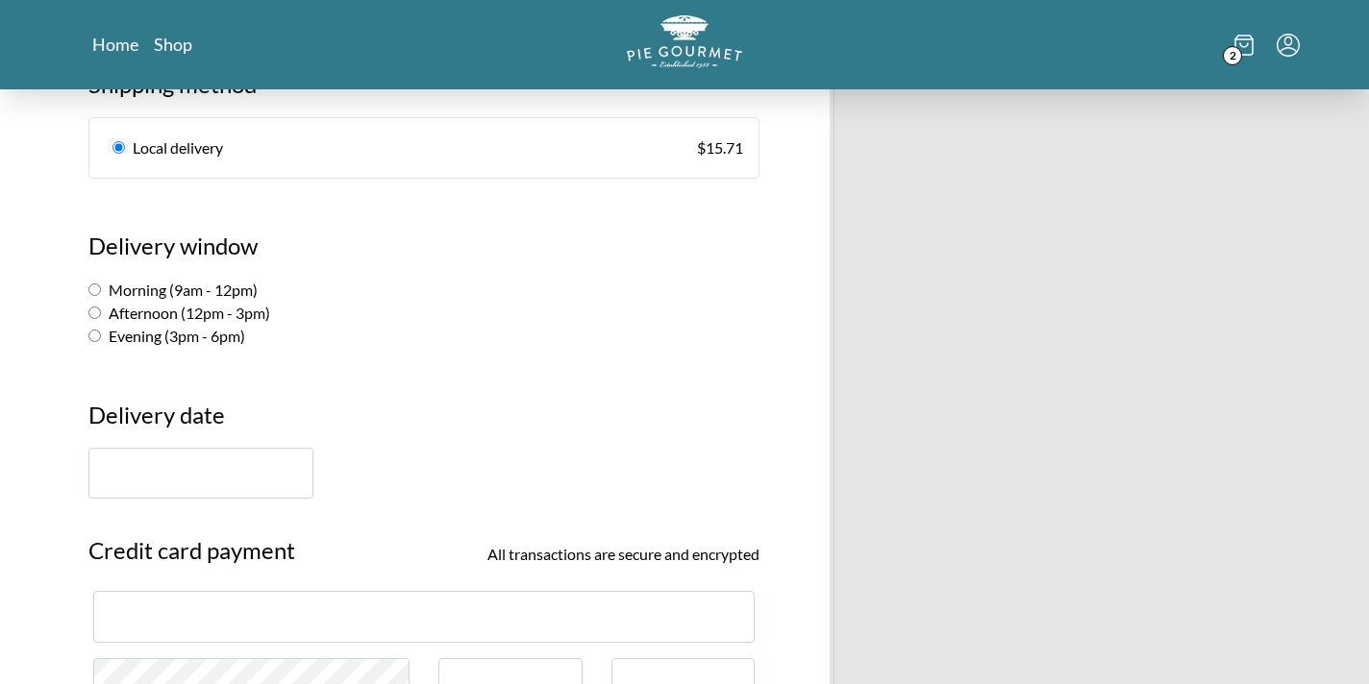
scroll to position [1157, 0]
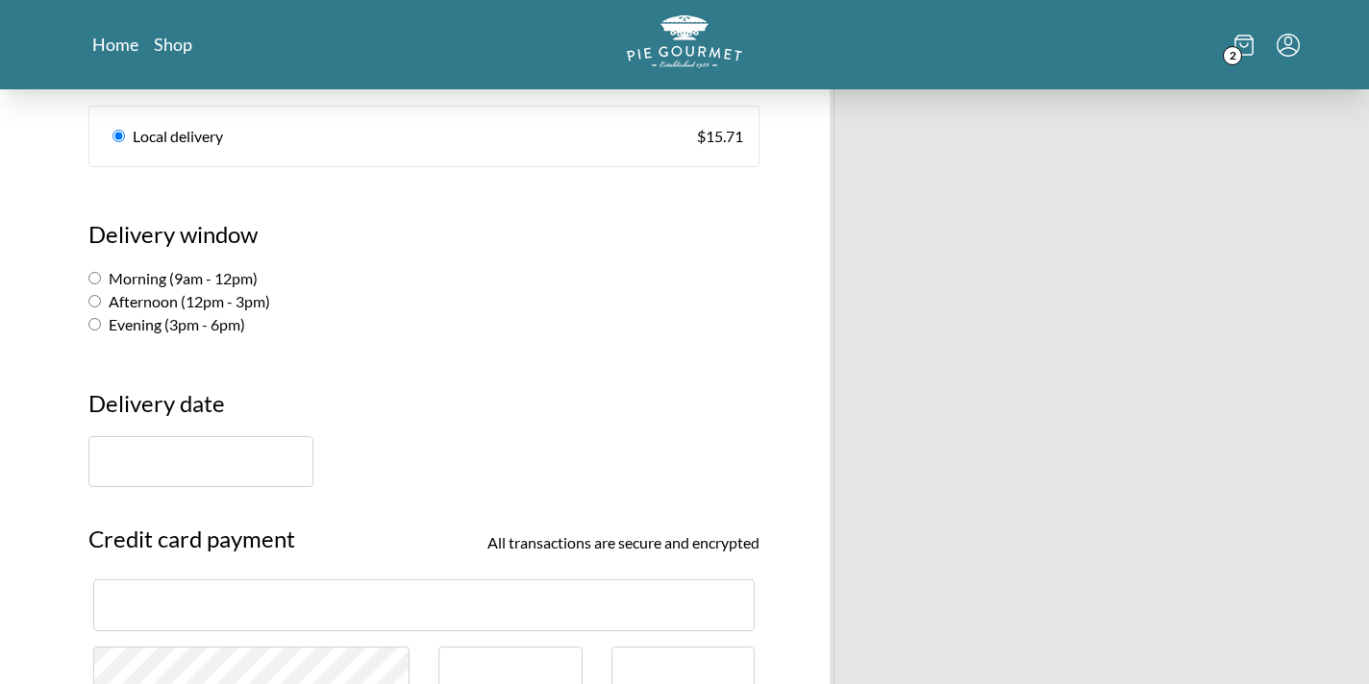
click at [96, 309] on label "Afternoon (12pm - 3pm)" at bounding box center [179, 301] width 182 height 18
click at [96, 308] on input "Afternoon (12pm - 3pm)" at bounding box center [94, 301] width 12 height 12
radio input "true"
click at [214, 479] on input "text" at bounding box center [200, 461] width 225 height 51
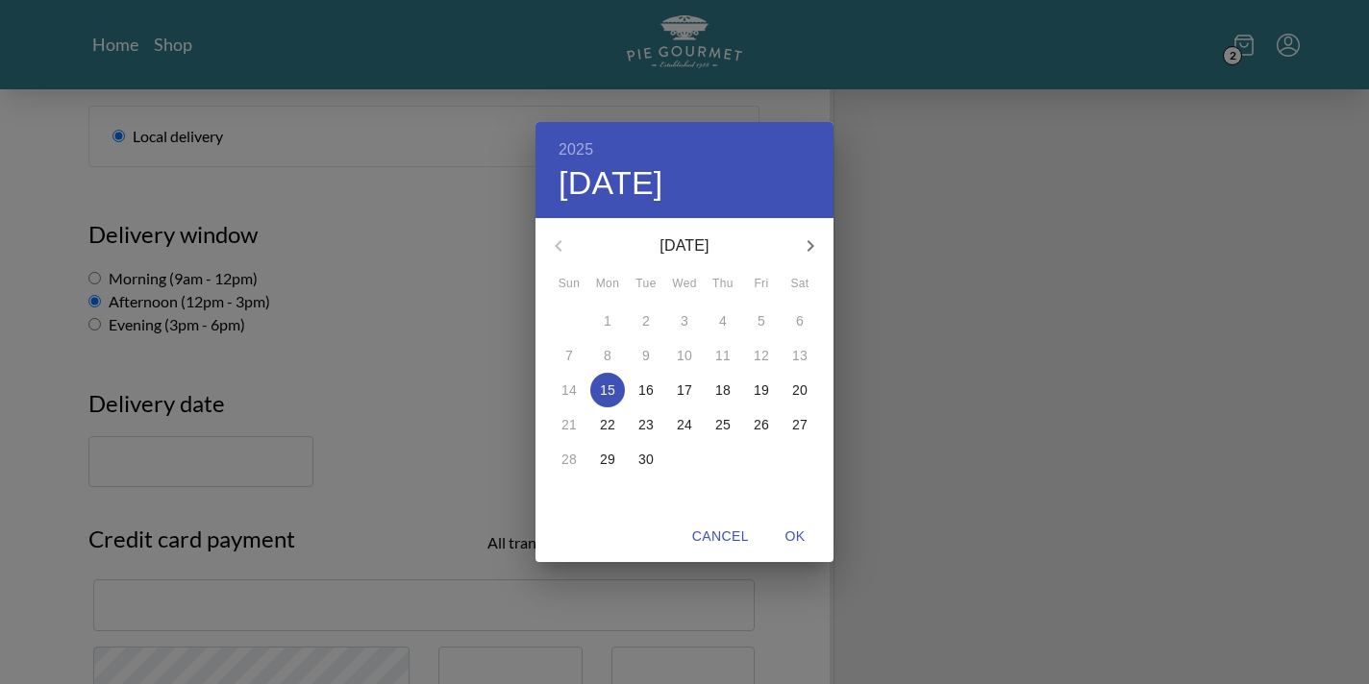
click at [731, 395] on span "18" at bounding box center [723, 390] width 35 height 19
click at [202, 486] on div "2025 Thu, Sep 18 September 2025 Sun Mon Tue Wed Thu Fri Sat 31 1 2 3 4 5 6 7 8 …" at bounding box center [684, 342] width 1369 height 684
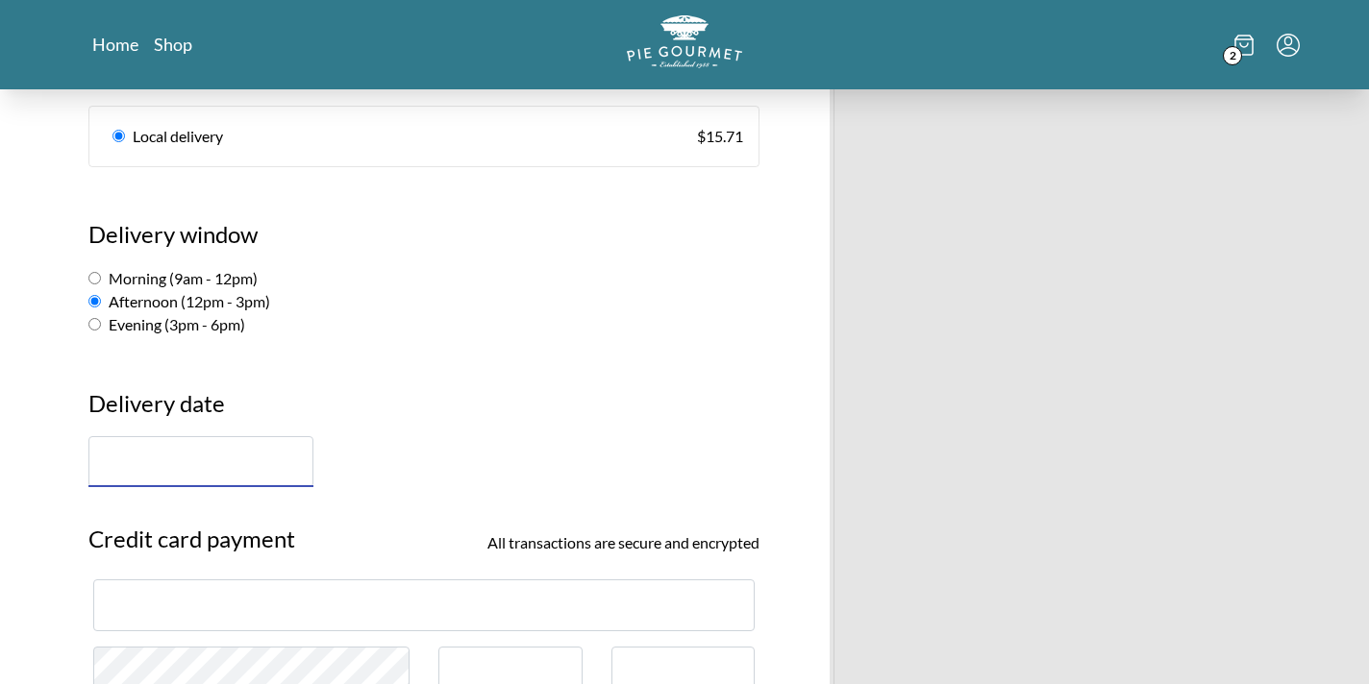
click at [243, 455] on input "text" at bounding box center [200, 461] width 225 height 51
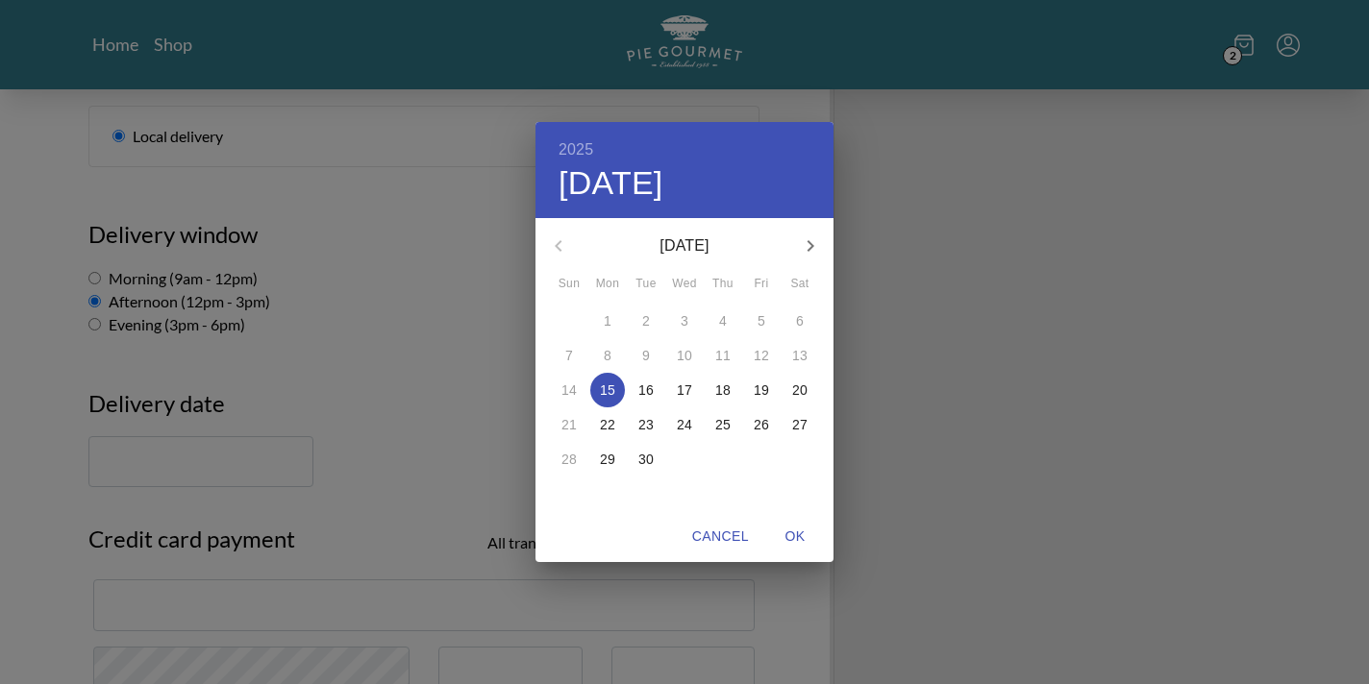
click at [731, 390] on span "18" at bounding box center [723, 390] width 35 height 19
click at [804, 530] on span "OK" at bounding box center [795, 537] width 46 height 24
type input "September 18th"
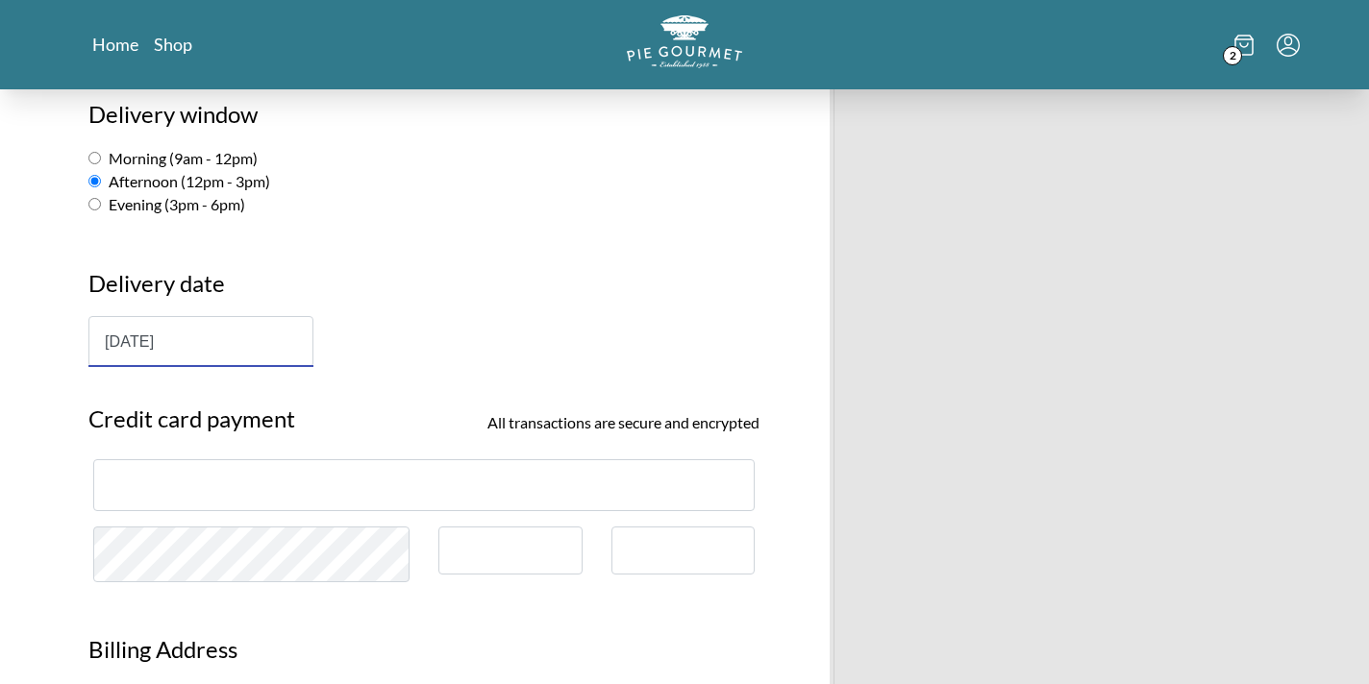
scroll to position [1276, 0]
click at [407, 467] on div at bounding box center [423, 485] width 661 height 51
click at [571, 301] on h3 "Delivery date" at bounding box center [423, 292] width 671 height 50
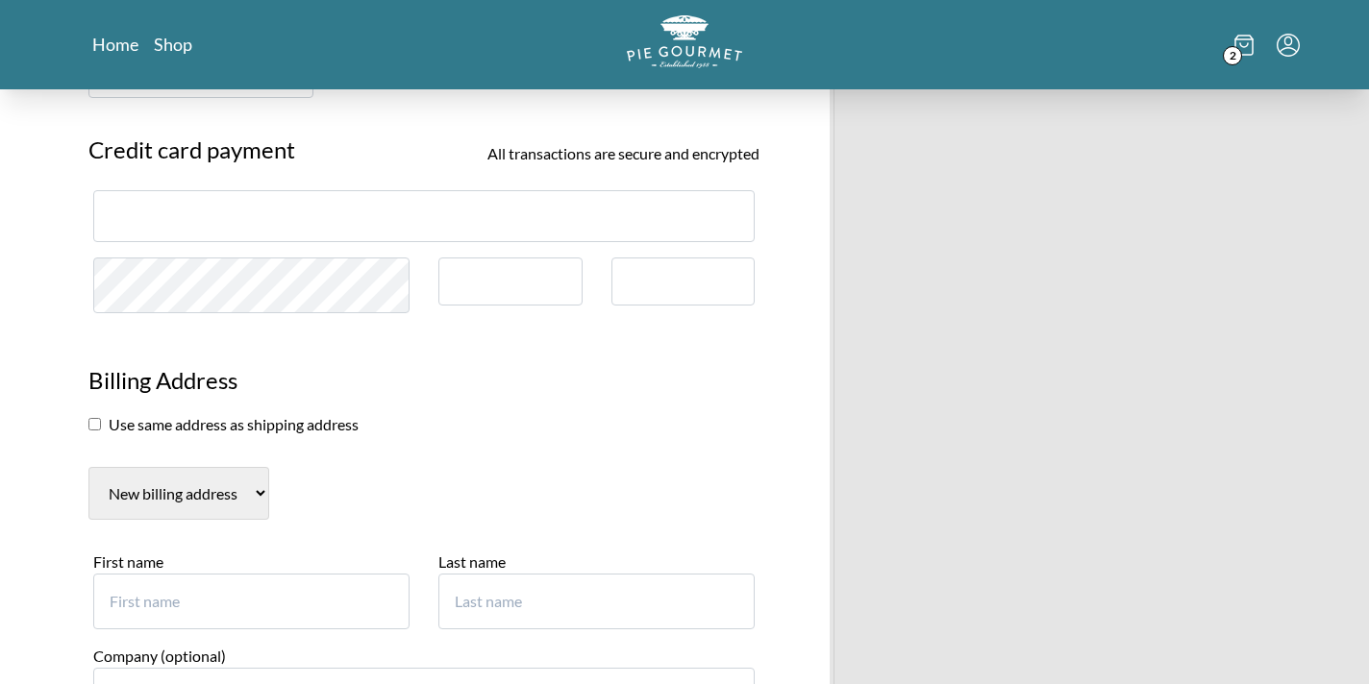
scroll to position [1621, 0]
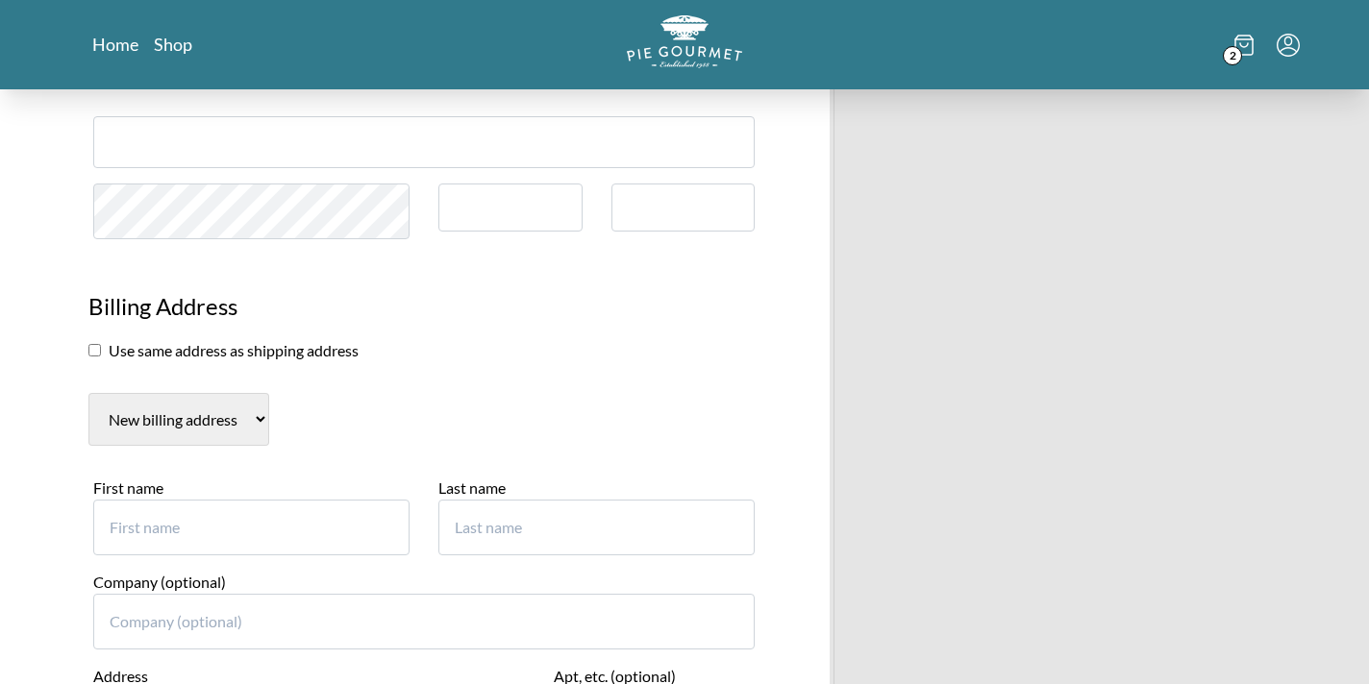
click at [199, 536] on input "First name" at bounding box center [251, 528] width 316 height 56
type input "Alison"
click at [569, 504] on input "Last name" at bounding box center [596, 528] width 316 height 56
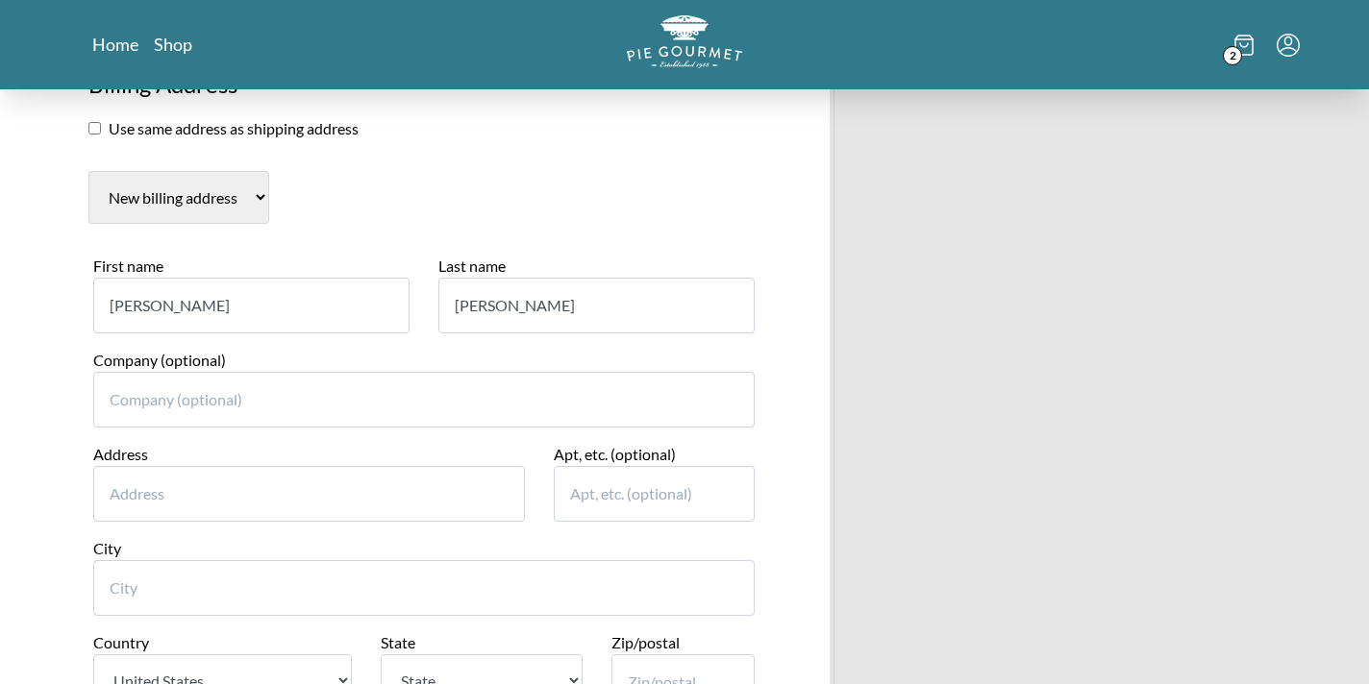
scroll to position [1841, 0]
type input "Epstein"
click at [350, 501] on input "Address" at bounding box center [309, 496] width 432 height 56
type input "40 Ralph Road"
click at [346, 585] on input "City" at bounding box center [423, 590] width 661 height 56
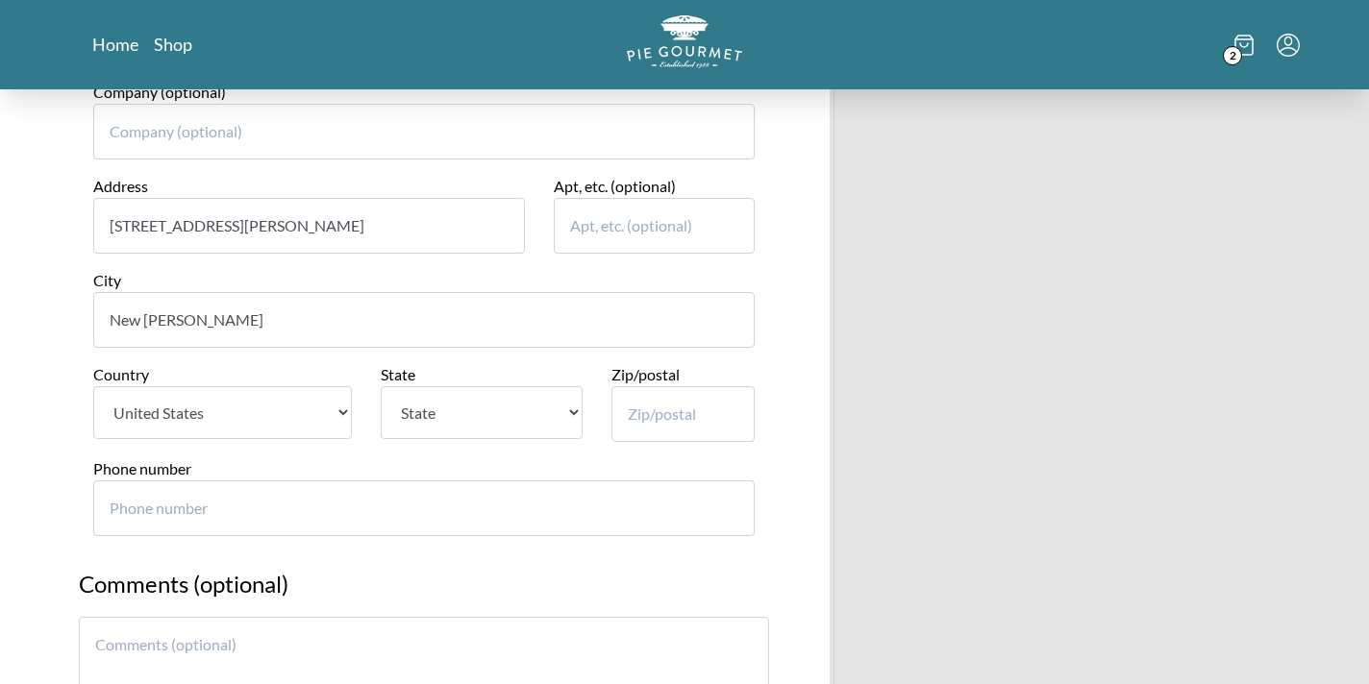
scroll to position [2115, 0]
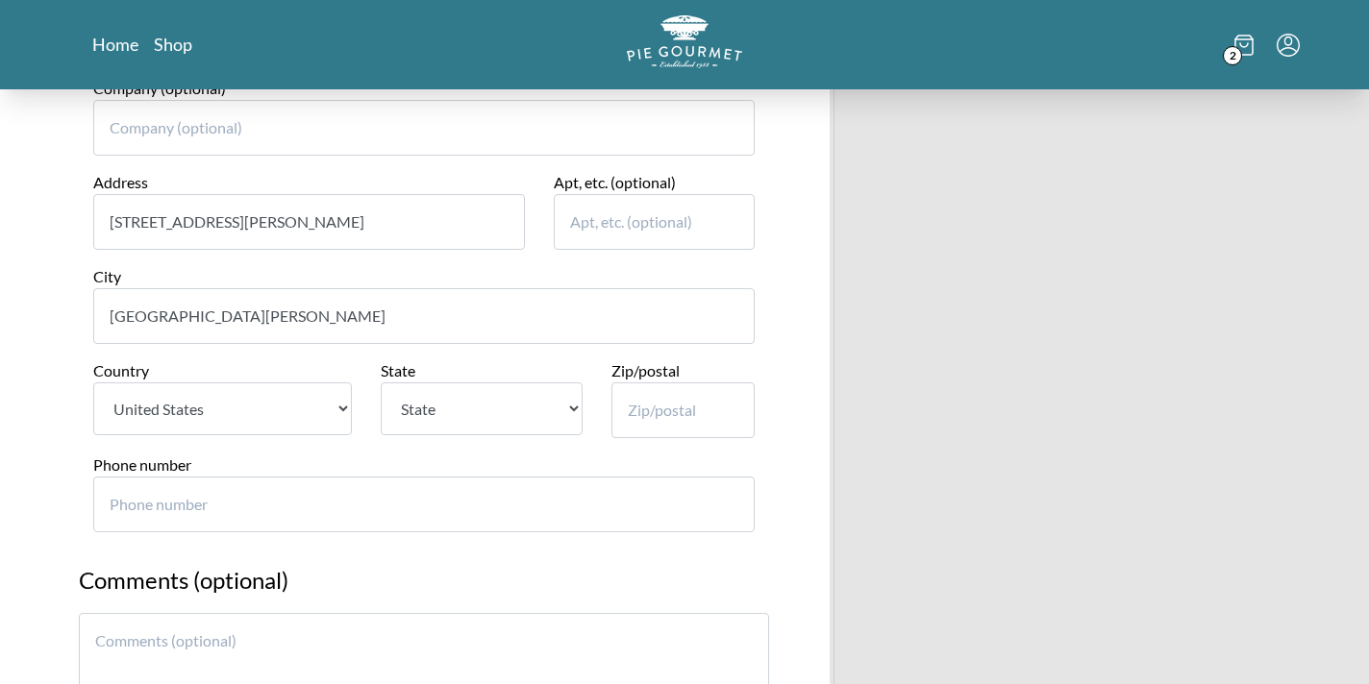
type input "New Rochelle"
click at [540, 410] on select "State Alabama Alaska Arizona Arkansas California Colorado Connecticut Delaware …" at bounding box center [481, 409] width 201 height 53
select select "NY"
click at [381, 383] on select "State Alabama Alaska Arizona Arkansas California Colorado Connecticut Delaware …" at bounding box center [481, 409] width 201 height 53
click at [666, 423] on input "Zip/postal" at bounding box center [683, 411] width 144 height 56
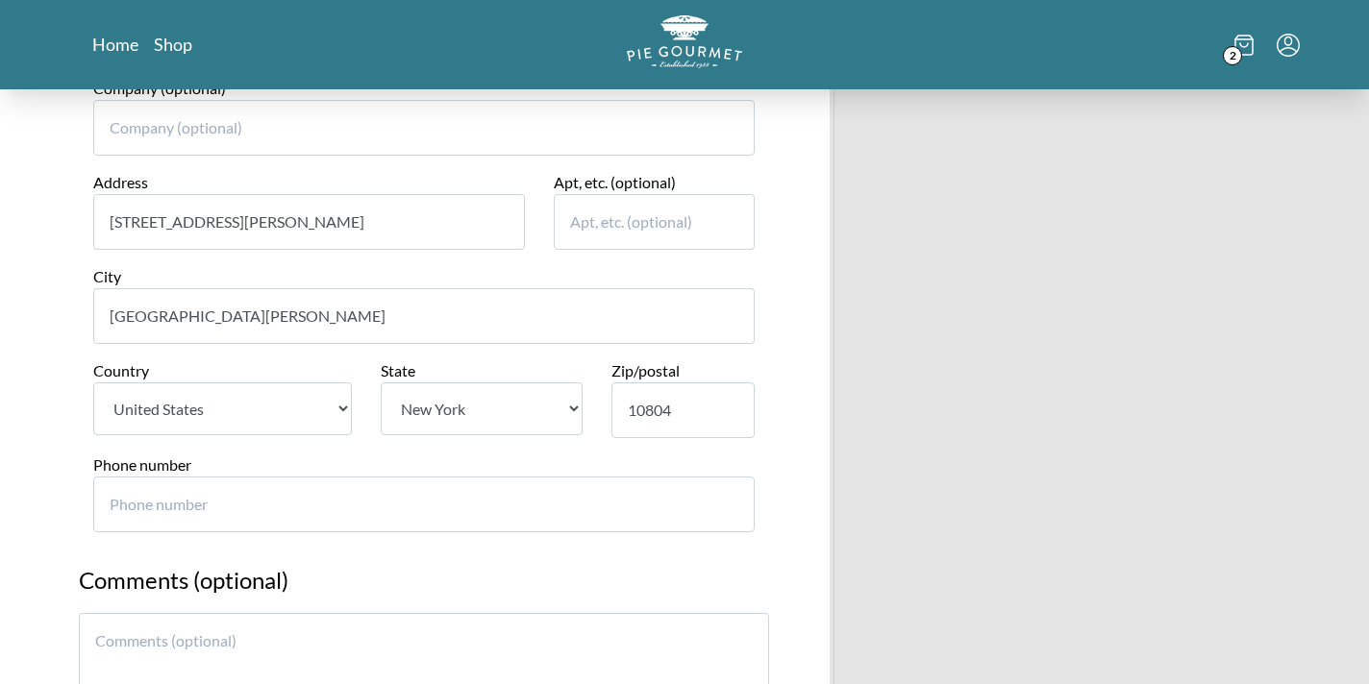
type input "10804"
click at [586, 511] on input "Phone number" at bounding box center [423, 505] width 661 height 56
type input "9146296255"
click at [681, 571] on h2 "Comments (optional)" at bounding box center [424, 588] width 690 height 50
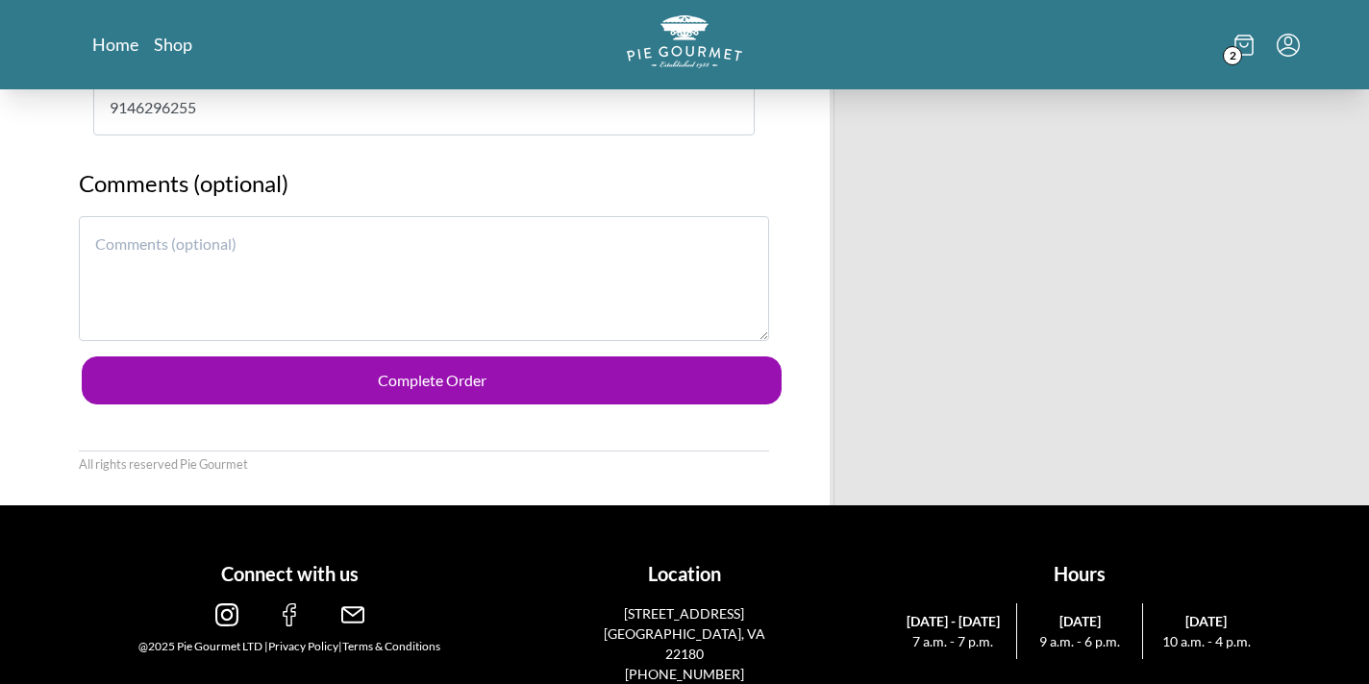
scroll to position [2530, 0]
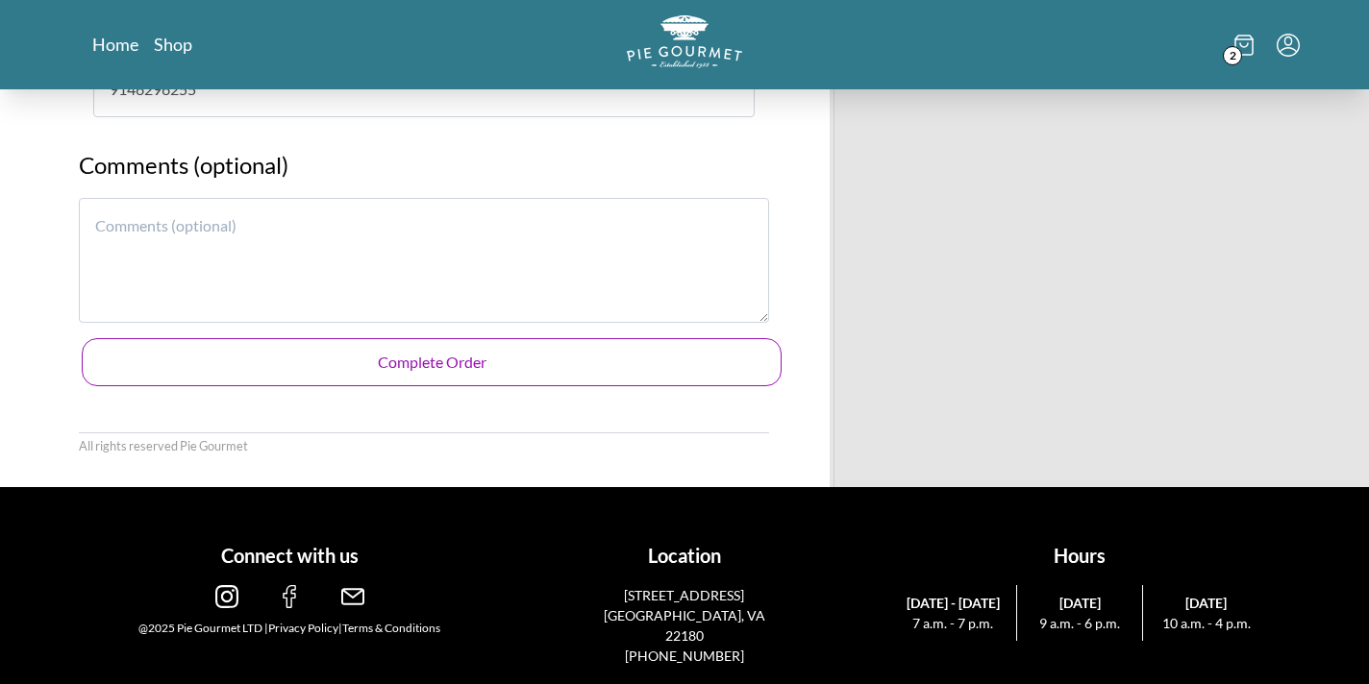
click at [709, 371] on button "Complete Order" at bounding box center [432, 362] width 700 height 48
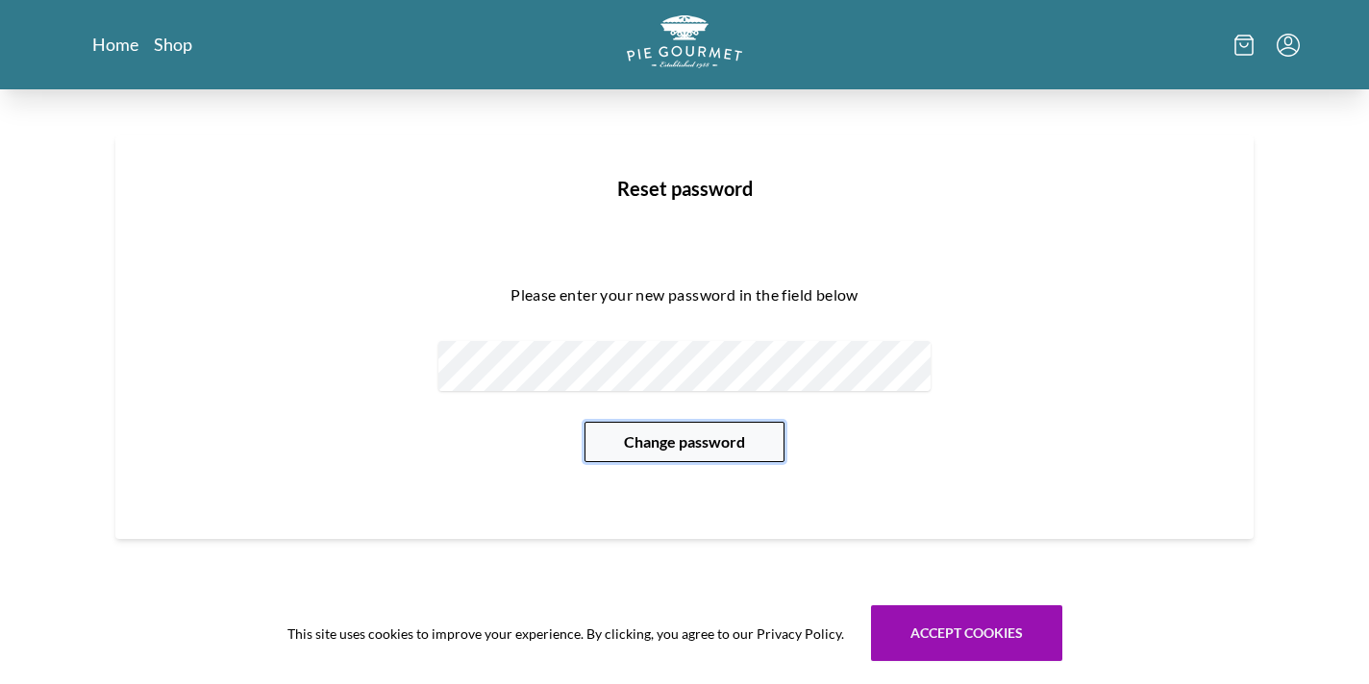
click at [768, 444] on button "Change password" at bounding box center [684, 442] width 200 height 40
